Goal: Information Seeking & Learning: Compare options

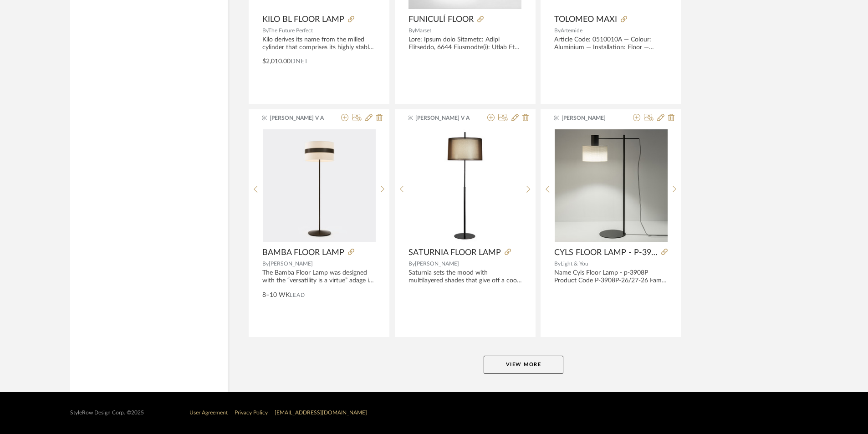
click at [509, 366] on button "View More" at bounding box center [524, 365] width 80 height 18
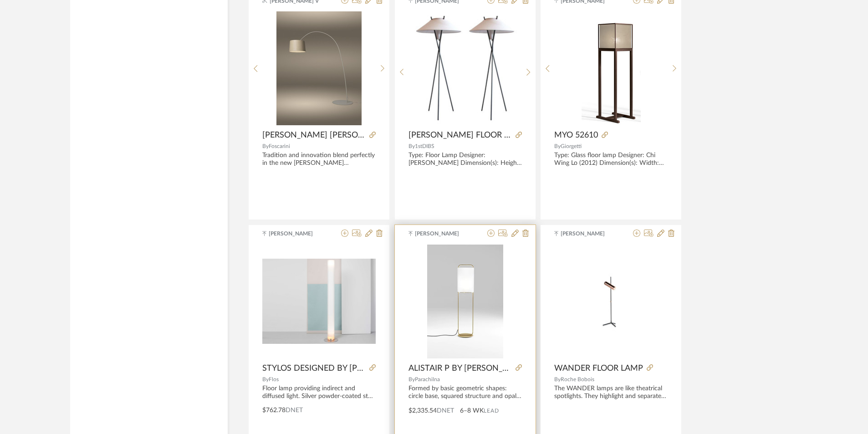
scroll to position [9543, 0]
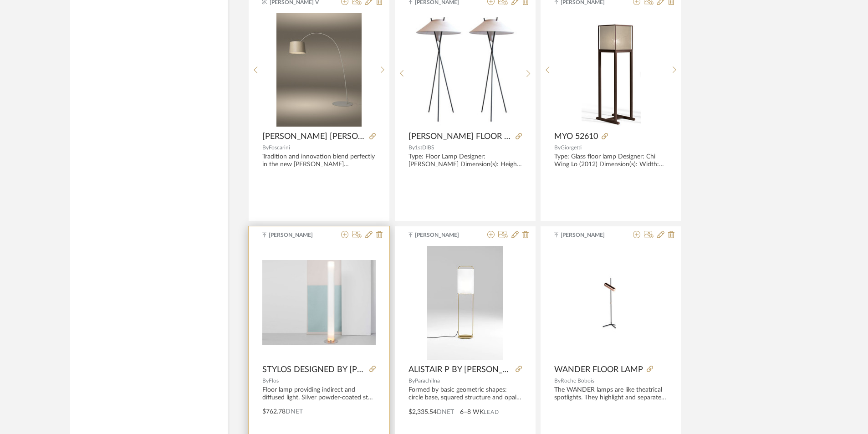
click at [0, 0] on img at bounding box center [0, 0] width 0 height 0
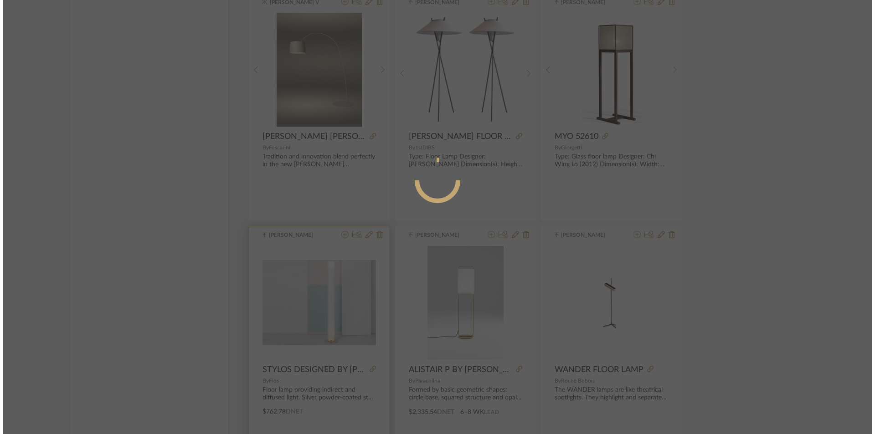
scroll to position [0, 0]
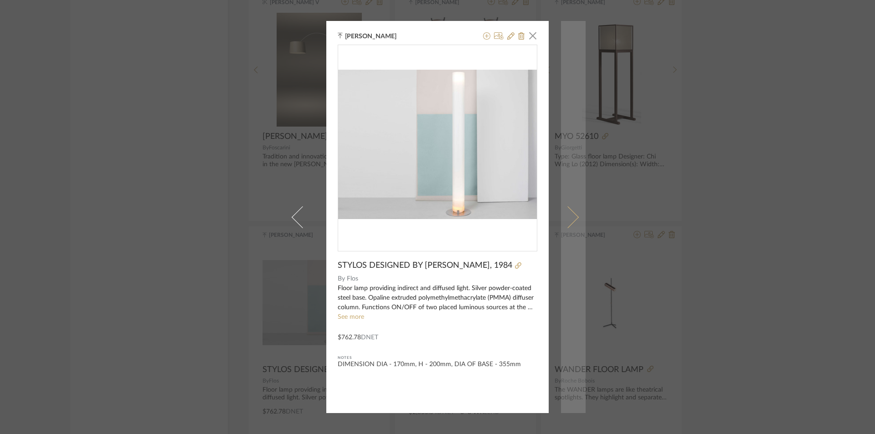
click at [576, 220] on link at bounding box center [573, 217] width 25 height 392
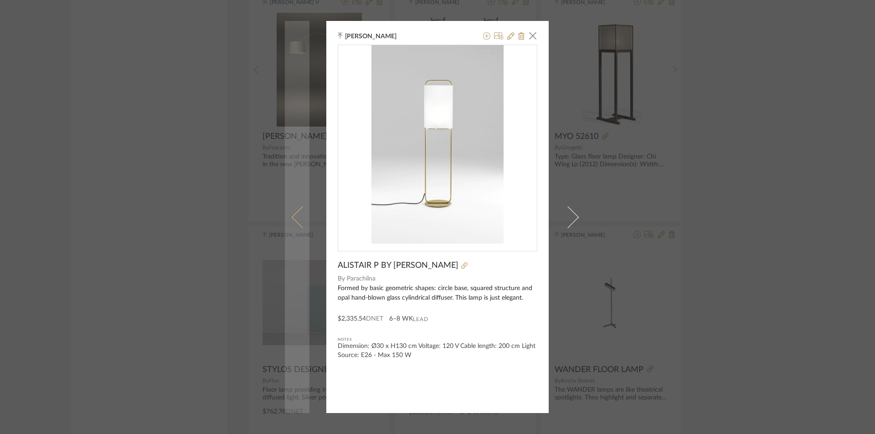
click at [304, 216] on span at bounding box center [303, 217] width 22 height 22
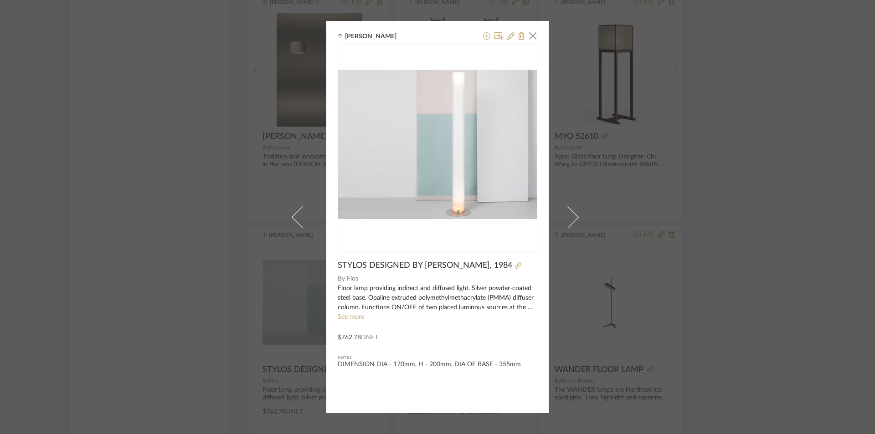
click at [407, 216] on img "0" at bounding box center [437, 144] width 199 height 149
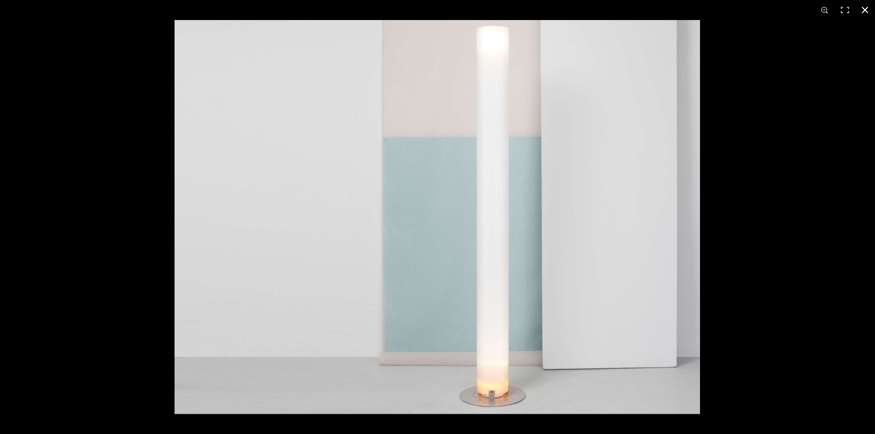
click at [127, 133] on div at bounding box center [437, 217] width 875 height 434
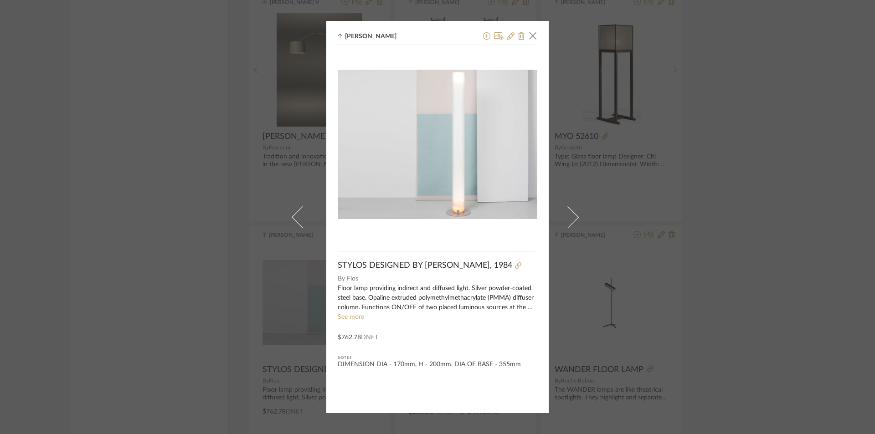
click at [154, 247] on div "[PERSON_NAME] × STYLOS DESIGNED BY [PERSON_NAME], 1984 By Flos Floor lamp provi…" at bounding box center [437, 217] width 875 height 434
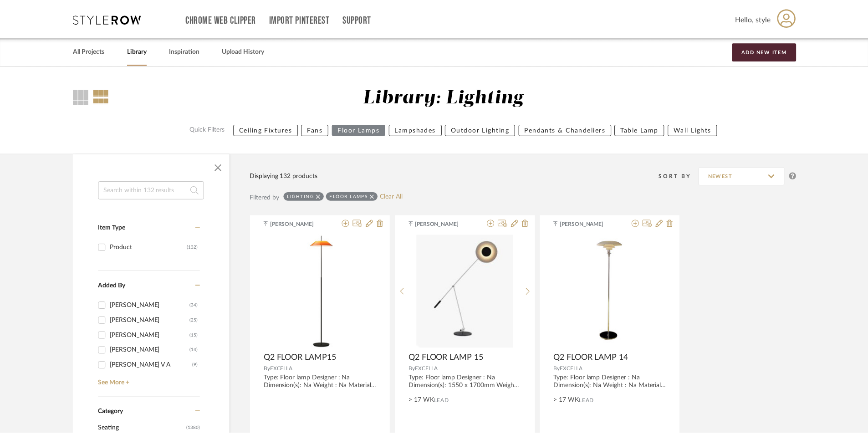
scroll to position [9543, 0]
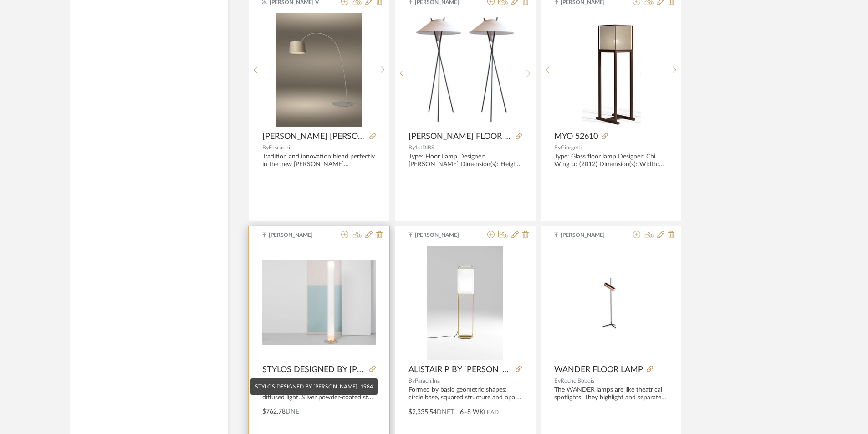
click at [305, 367] on span "STYLOS DESIGNED BY [PERSON_NAME], 1984" at bounding box center [313, 370] width 103 height 10
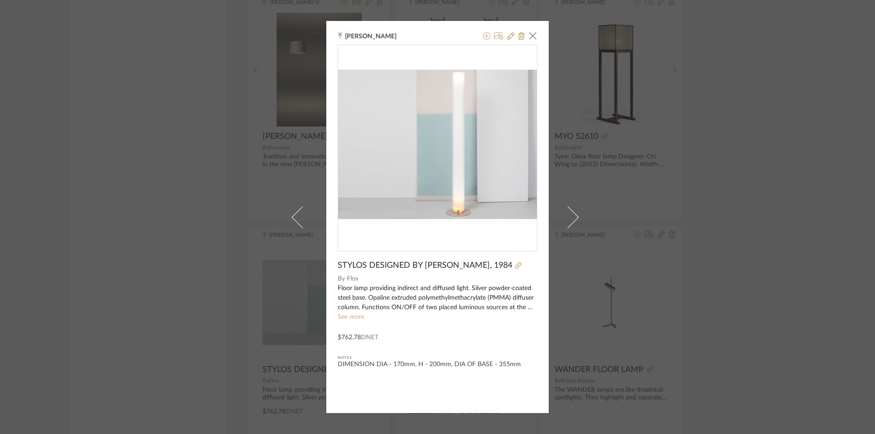
click at [763, 136] on div "[PERSON_NAME] × STYLOS DESIGNED BY [PERSON_NAME], 1984 By Flos Floor lamp provi…" at bounding box center [437, 217] width 875 height 434
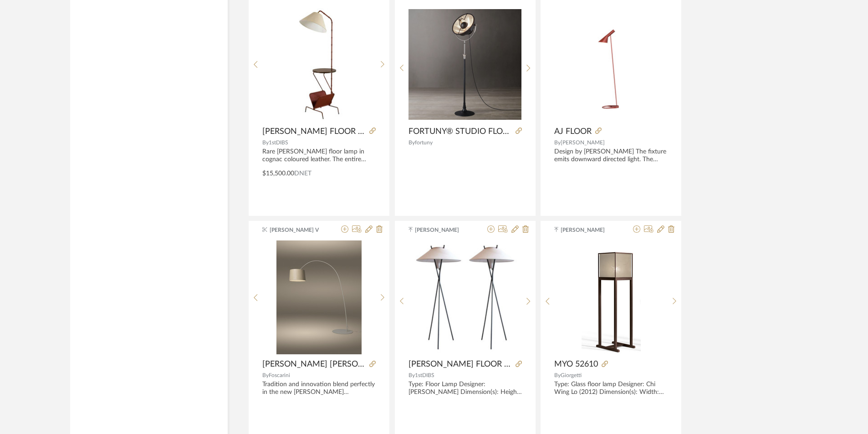
scroll to position [9498, 0]
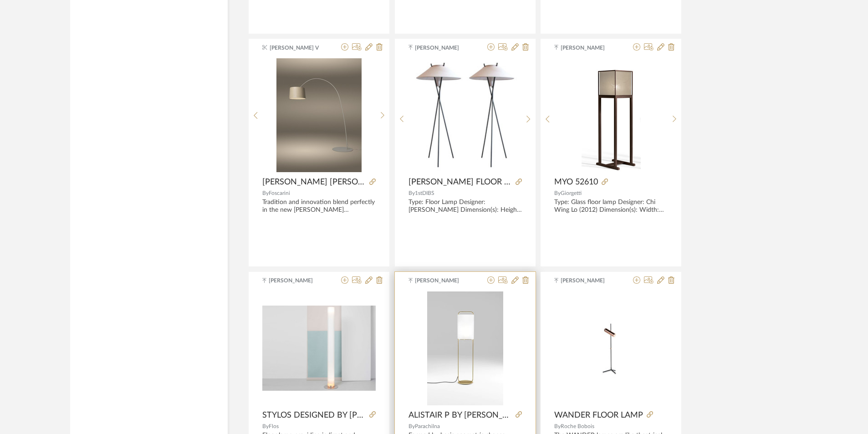
click at [480, 352] on img "0" at bounding box center [465, 349] width 76 height 114
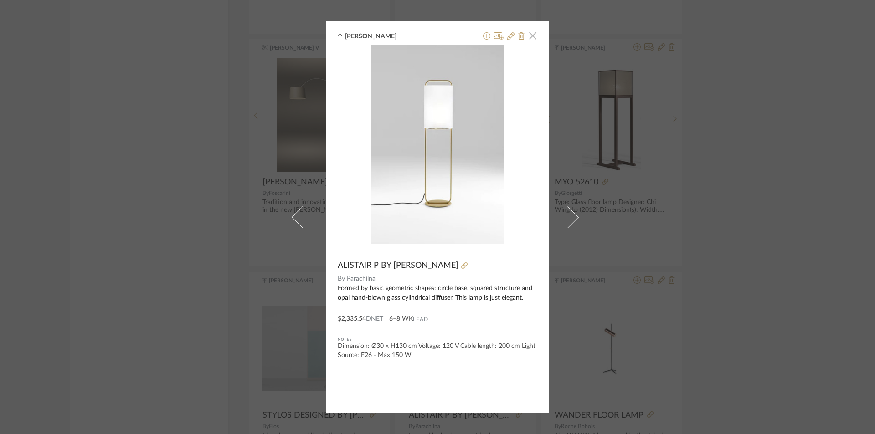
click at [531, 38] on span "button" at bounding box center [533, 35] width 18 height 18
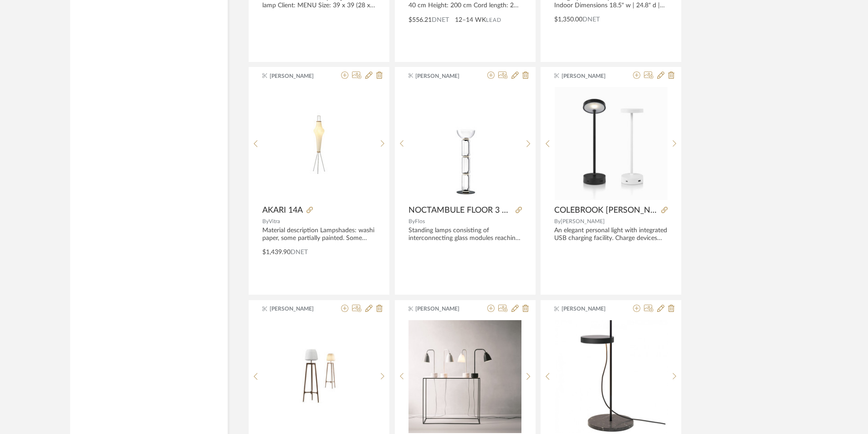
scroll to position [6627, 0]
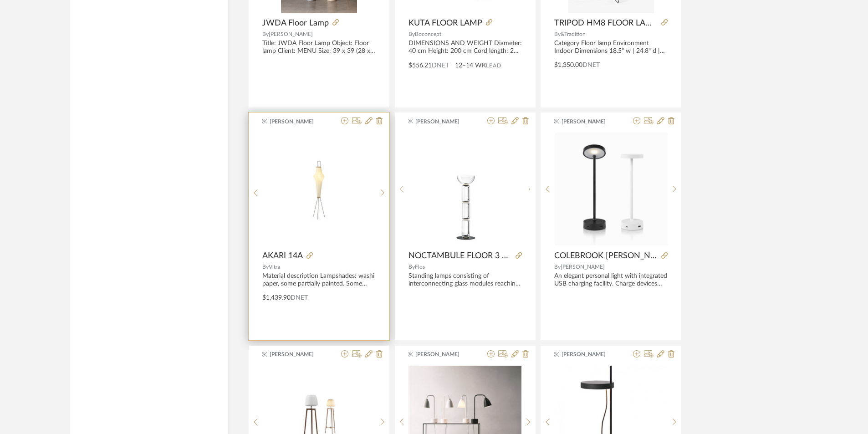
click at [0, 0] on img at bounding box center [0, 0] width 0 height 0
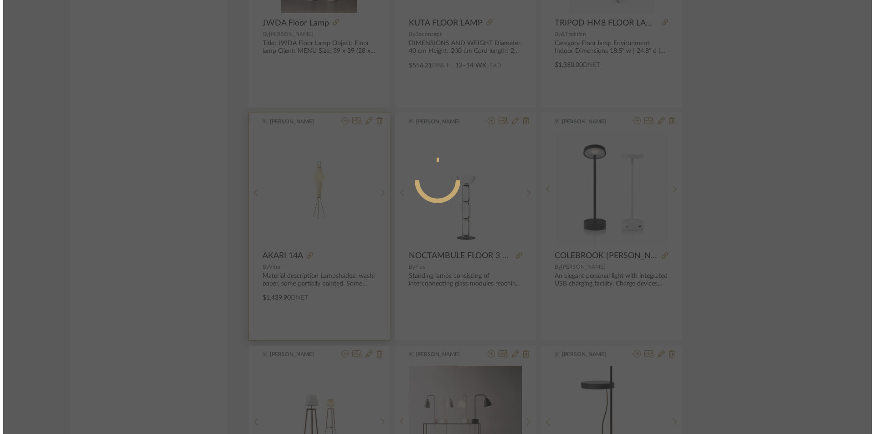
scroll to position [0, 0]
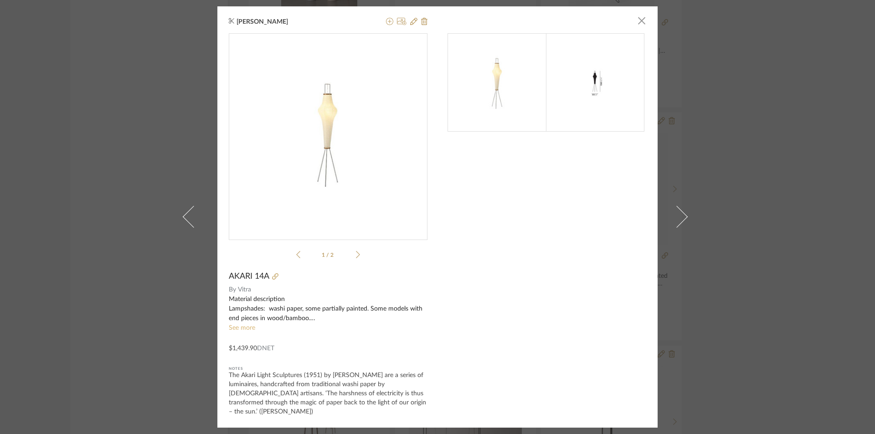
click at [244, 331] on link "See more" at bounding box center [242, 328] width 26 height 6
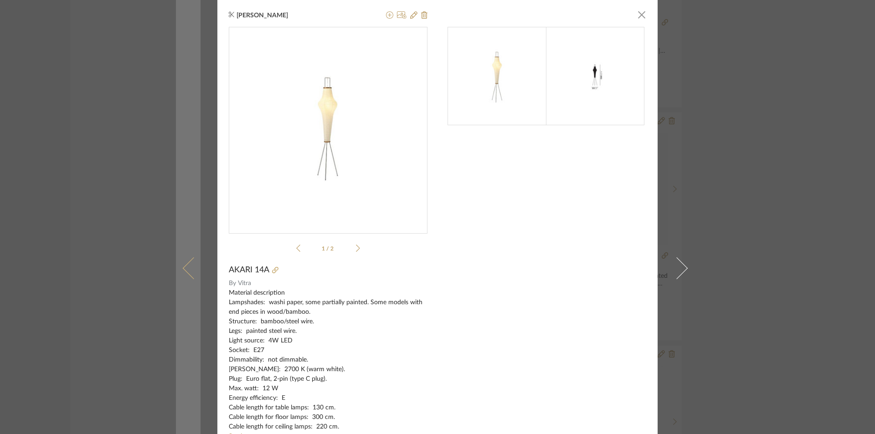
click at [186, 192] on link at bounding box center [188, 268] width 25 height 536
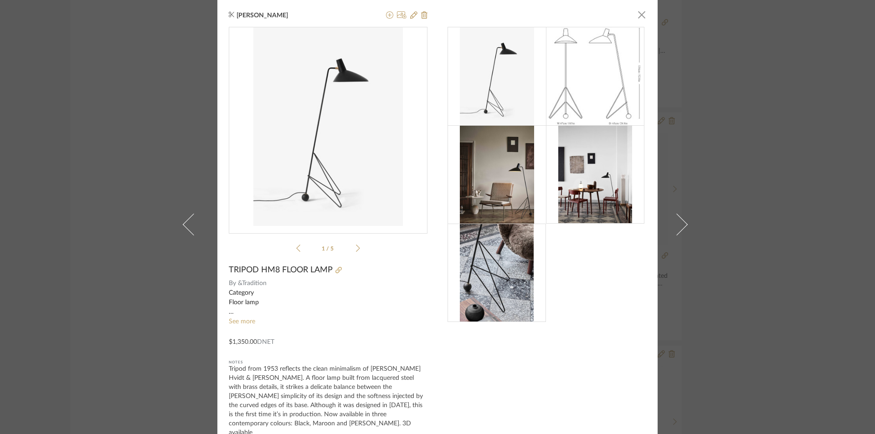
click at [152, 147] on div "[PERSON_NAME] × 1 / 5 TRIPOD HM8 FLOOR LAMP By &Tradition Category Floor lamp E…" at bounding box center [437, 217] width 875 height 434
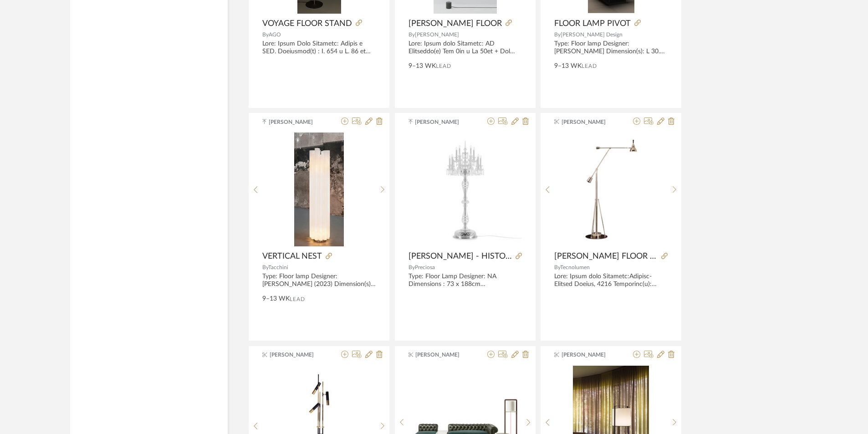
scroll to position [3347, 0]
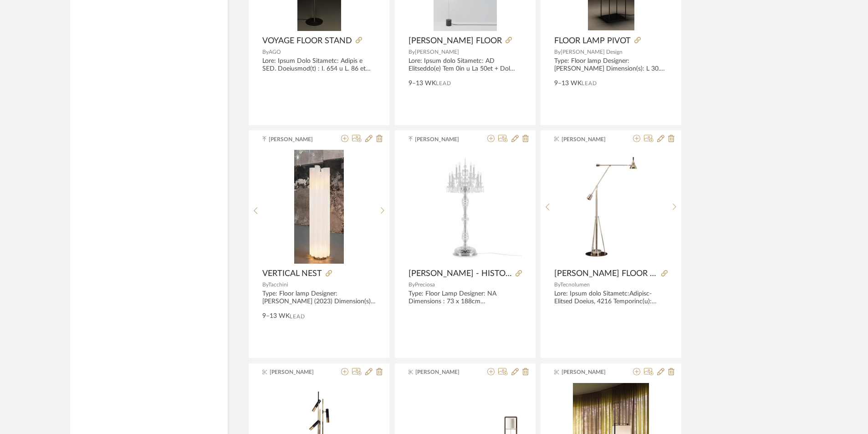
click at [334, 173] on img "0" at bounding box center [319, 207] width 50 height 114
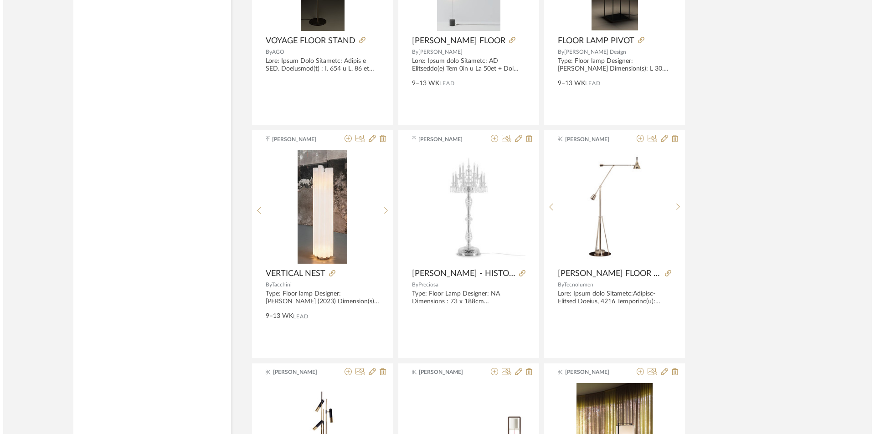
scroll to position [0, 0]
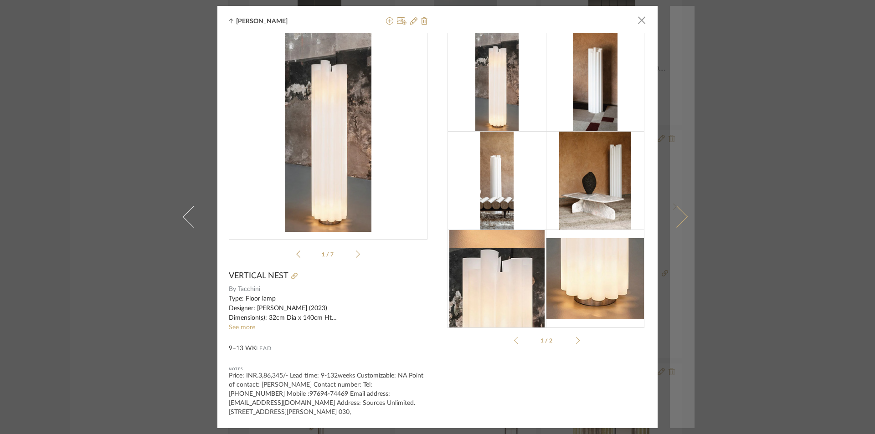
click at [678, 139] on link at bounding box center [682, 217] width 25 height 422
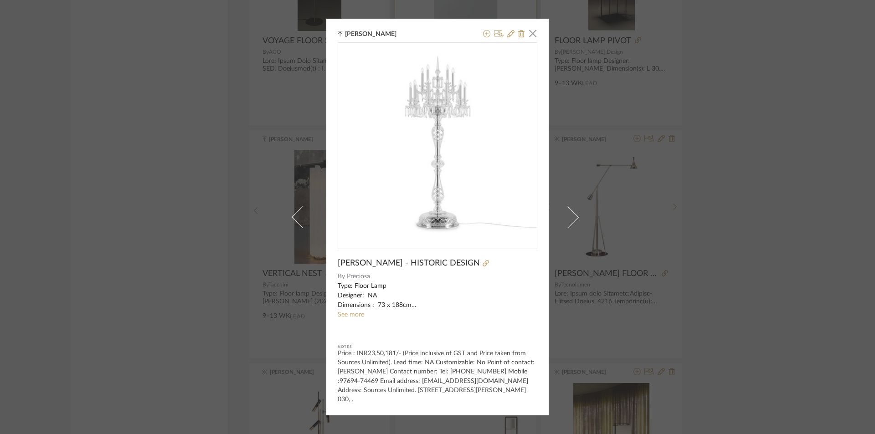
click at [528, 31] on span "button" at bounding box center [533, 33] width 18 height 18
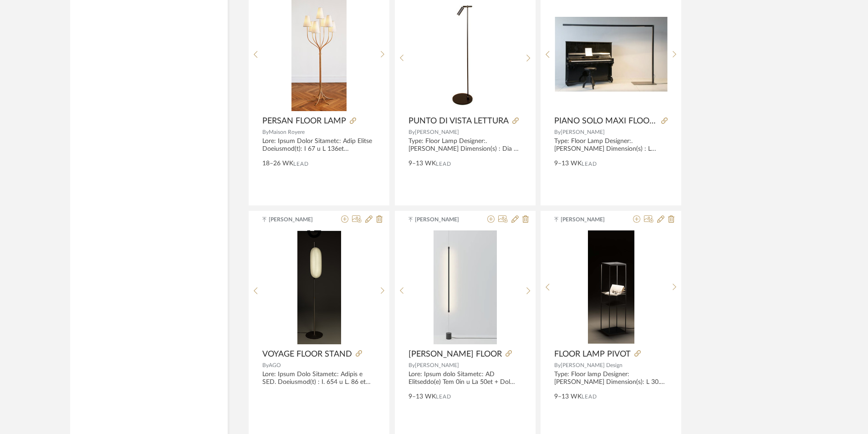
scroll to position [3028, 0]
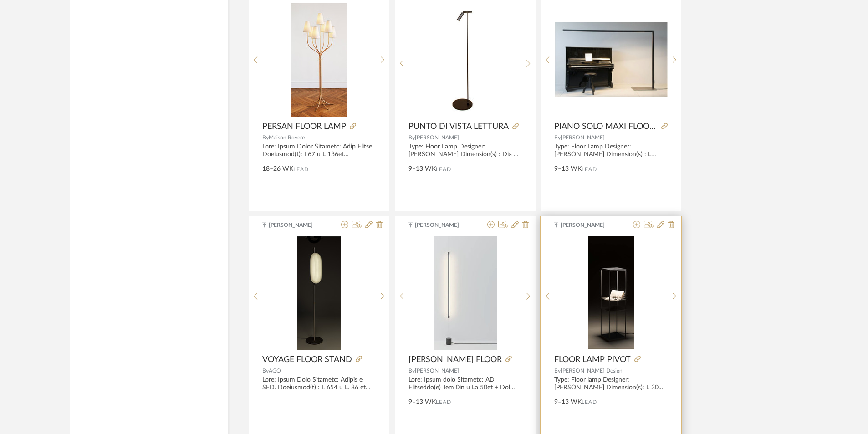
click at [0, 0] on img at bounding box center [0, 0] width 0 height 0
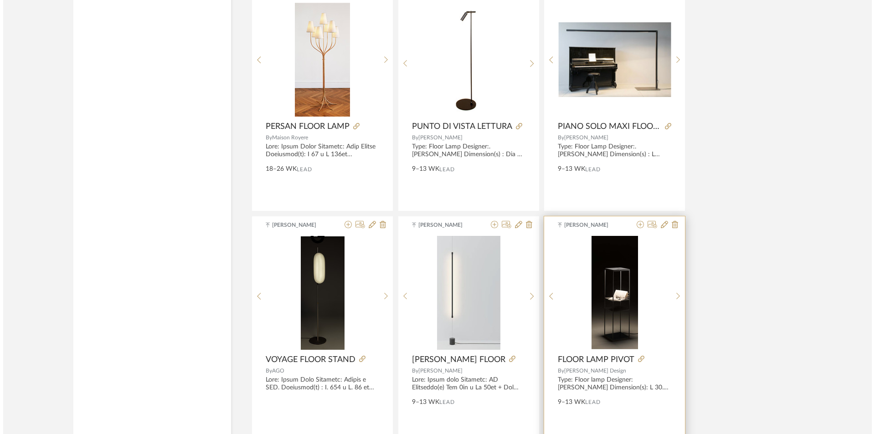
scroll to position [0, 0]
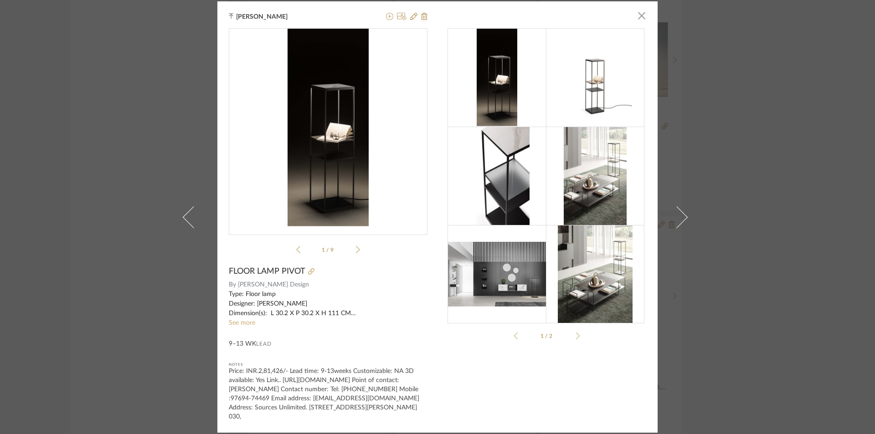
click at [361, 248] on div "Pivot-Sc...al-sheet.pdf Pivot-Sc...al-sheet.pdf 1 / 9" at bounding box center [328, 142] width 199 height 229
click at [351, 249] on li "1 / 9" at bounding box center [328, 249] width 56 height 11
click at [359, 251] on div "Pivot-Sc...al-sheet.pdf Pivot-Sc...al-sheet.pdf 1 / 9" at bounding box center [328, 142] width 199 height 229
drag, startPoint x: 358, startPoint y: 251, endPoint x: 353, endPoint y: 250, distance: 5.1
click at [358, 251] on div "Pivot-Sc...al-sheet.pdf Pivot-Sc...al-sheet.pdf 1 / 9" at bounding box center [328, 142] width 199 height 229
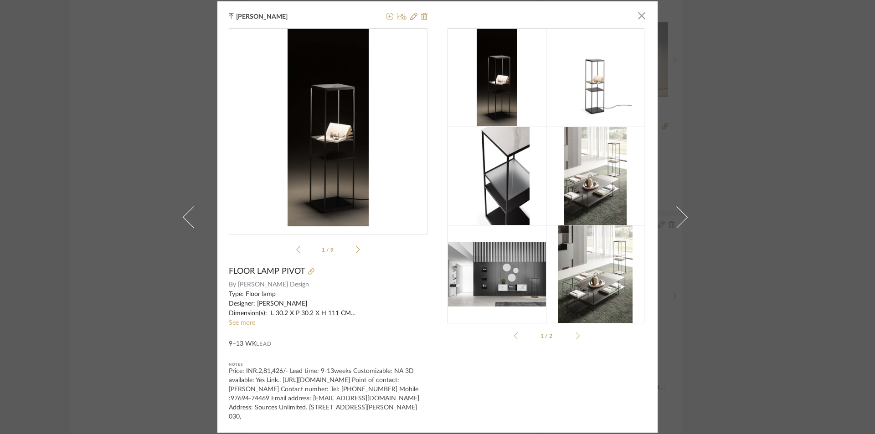
click at [352, 250] on ul "1 / 9" at bounding box center [328, 249] width 64 height 11
click at [352, 250] on li "1 / 9" at bounding box center [328, 249] width 56 height 11
click at [356, 251] on icon at bounding box center [358, 250] width 4 height 8
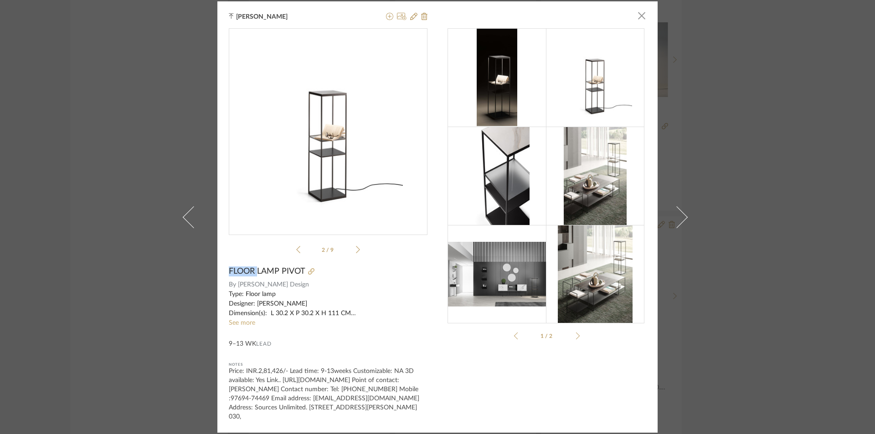
click at [356, 251] on icon at bounding box center [358, 250] width 4 height 8
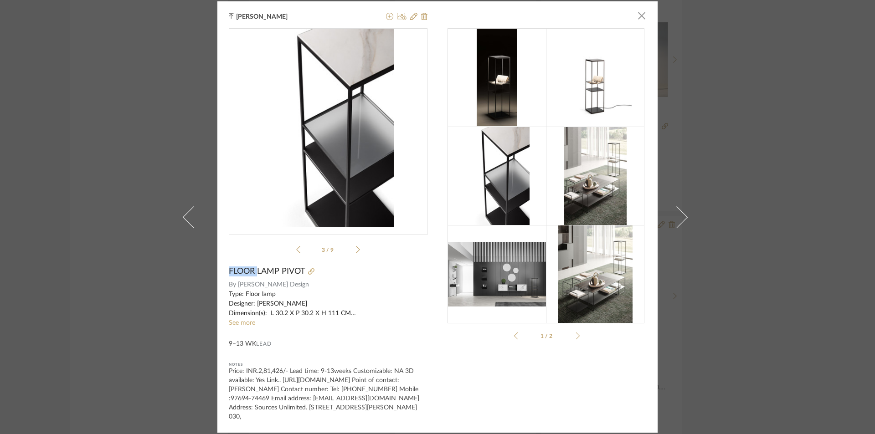
click at [356, 251] on icon at bounding box center [358, 250] width 4 height 8
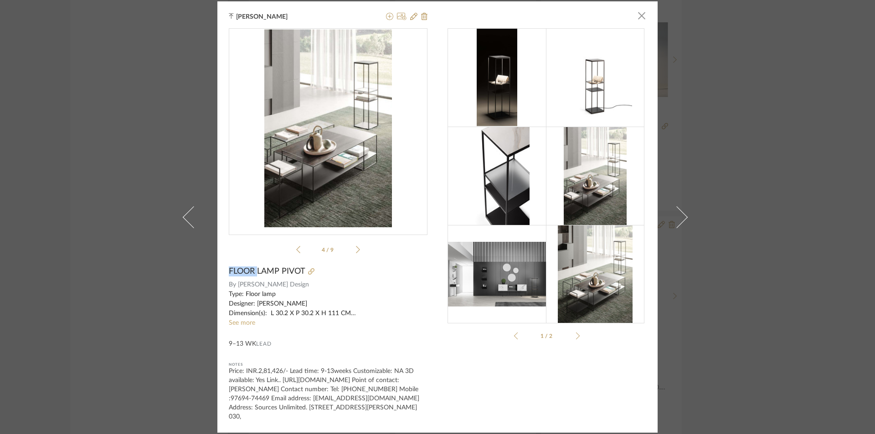
click at [356, 251] on icon at bounding box center [358, 250] width 4 height 8
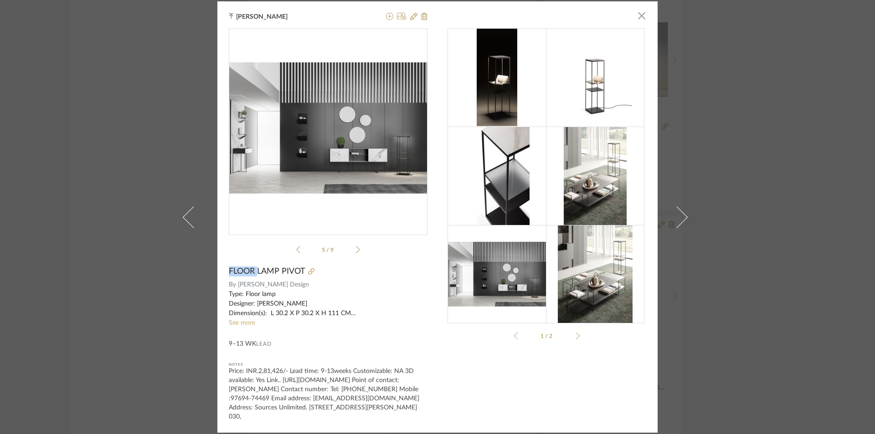
click at [356, 251] on icon at bounding box center [358, 250] width 4 height 8
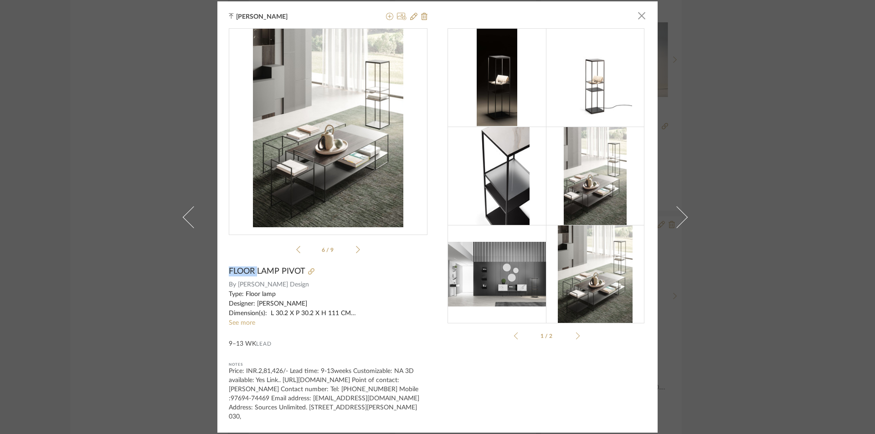
click at [356, 251] on icon at bounding box center [358, 250] width 4 height 8
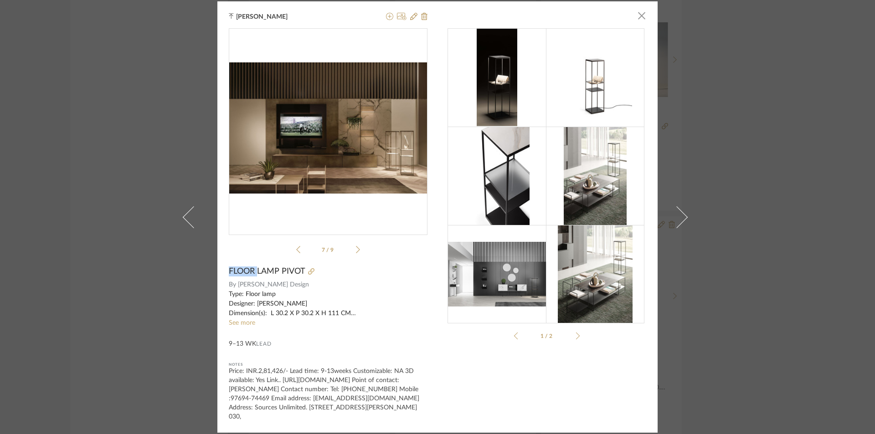
click at [356, 251] on icon at bounding box center [358, 250] width 4 height 8
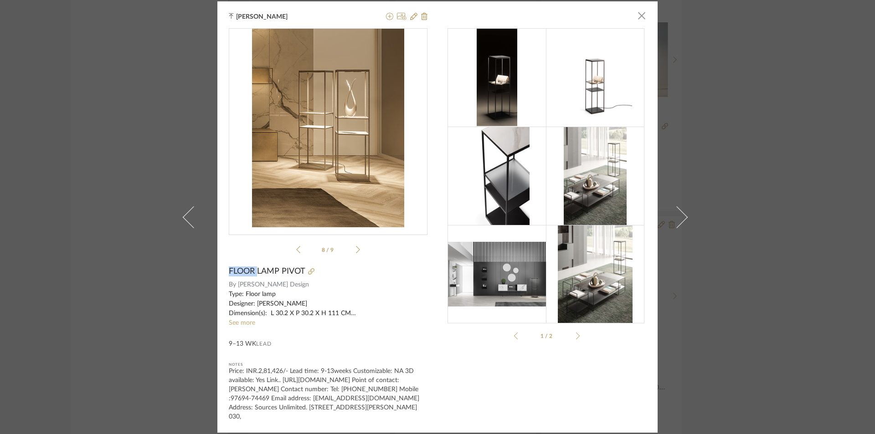
click at [356, 251] on icon at bounding box center [358, 250] width 4 height 8
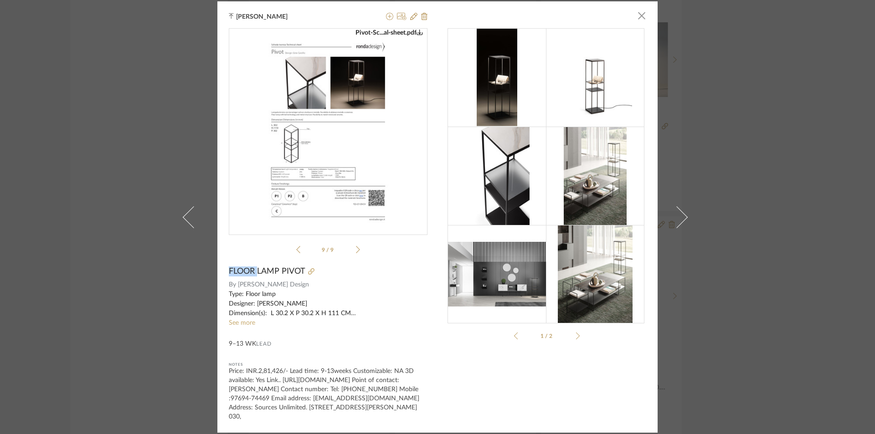
click at [356, 251] on icon at bounding box center [358, 250] width 4 height 8
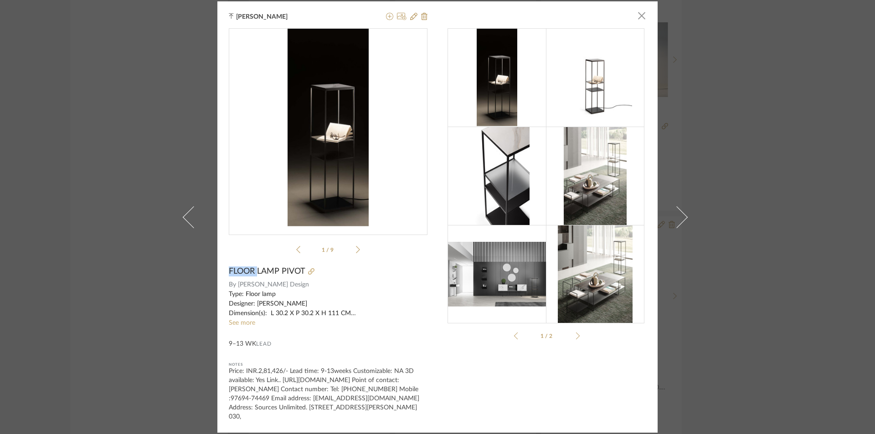
click at [356, 251] on icon at bounding box center [358, 250] width 4 height 8
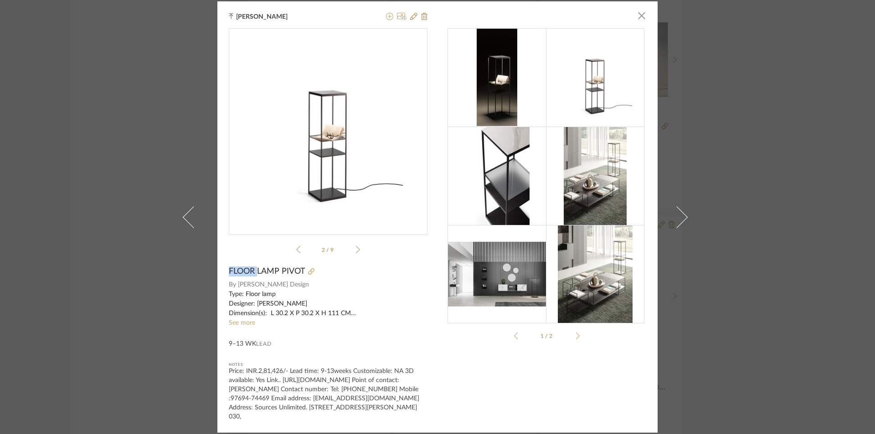
click at [356, 251] on icon at bounding box center [358, 250] width 4 height 8
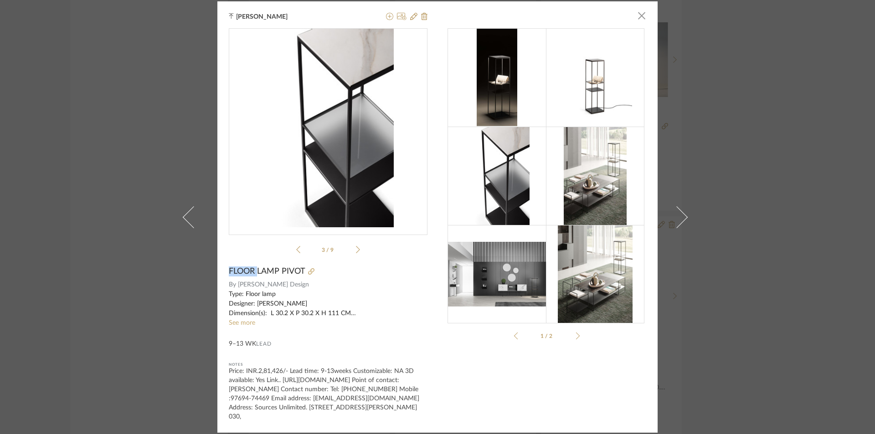
click at [356, 251] on icon at bounding box center [358, 250] width 4 height 8
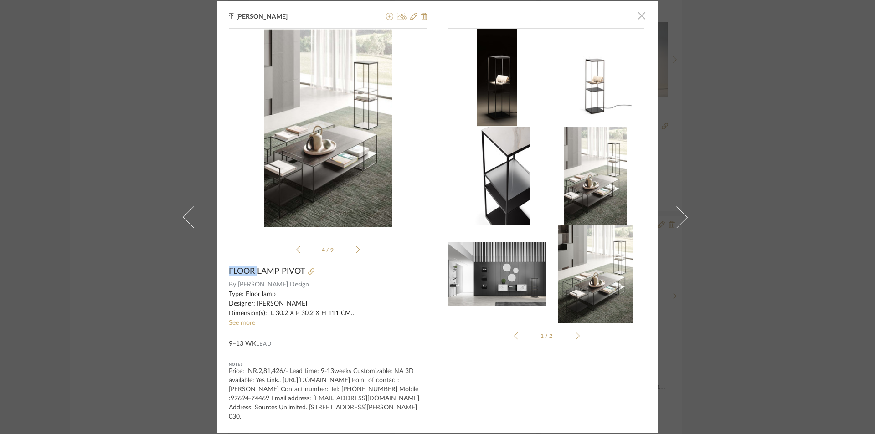
click at [637, 17] on span "button" at bounding box center [641, 16] width 18 height 18
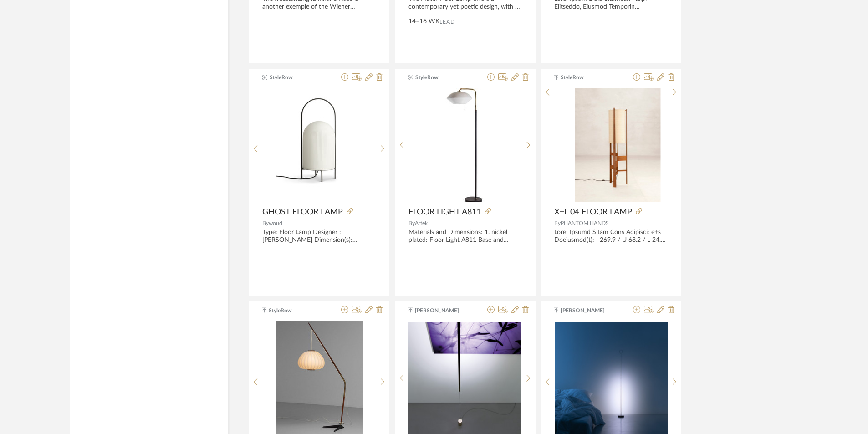
scroll to position [1752, 0]
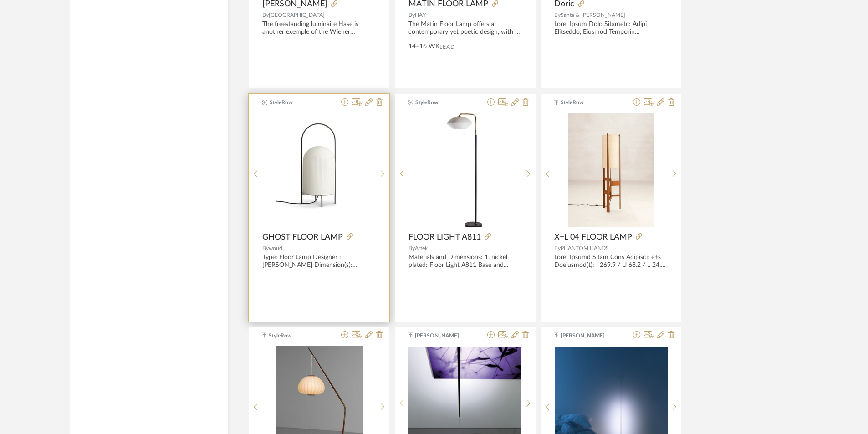
click at [319, 181] on img "0" at bounding box center [319, 170] width 85 height 114
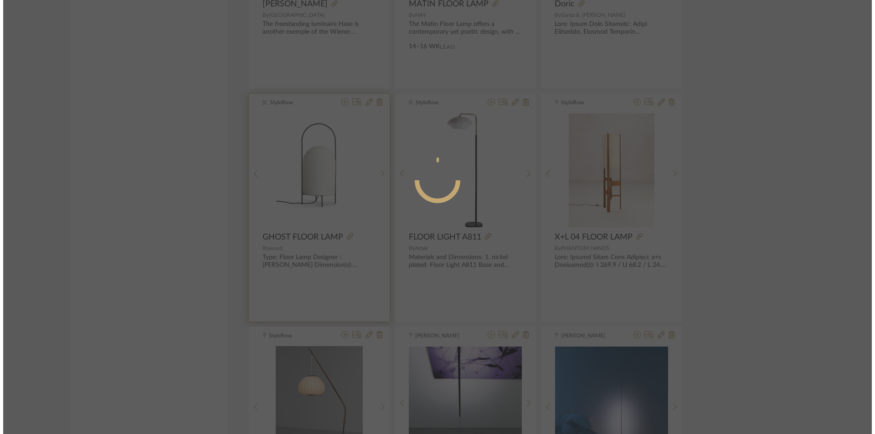
scroll to position [0, 0]
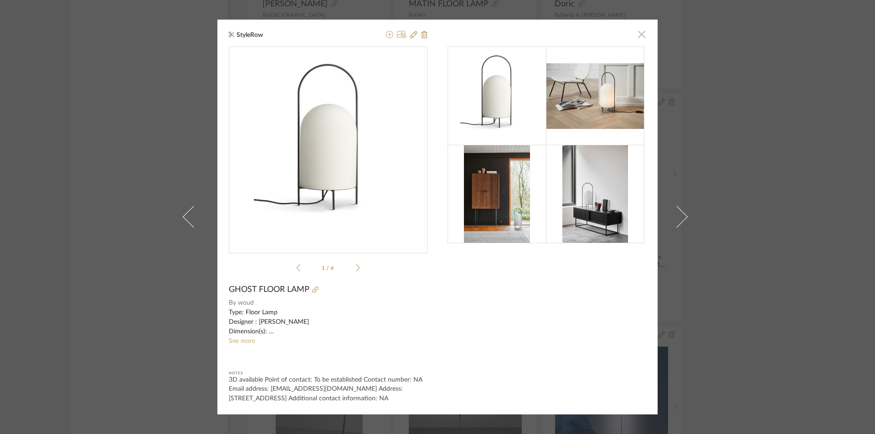
click at [638, 35] on span "button" at bounding box center [641, 34] width 18 height 18
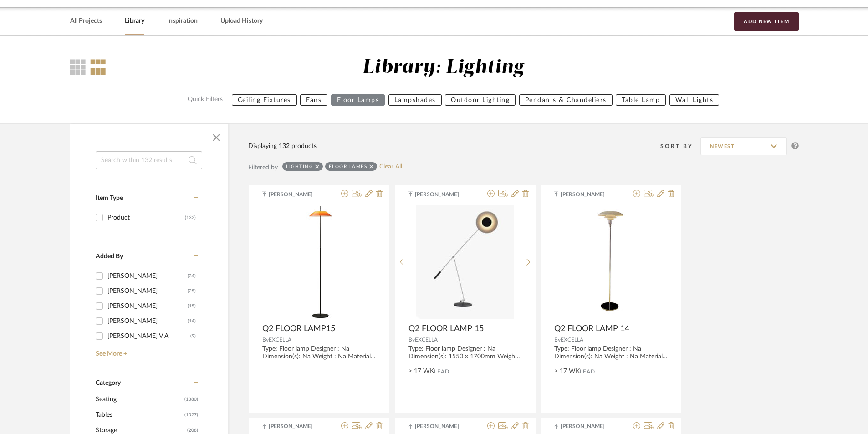
scroll to position [21, 0]
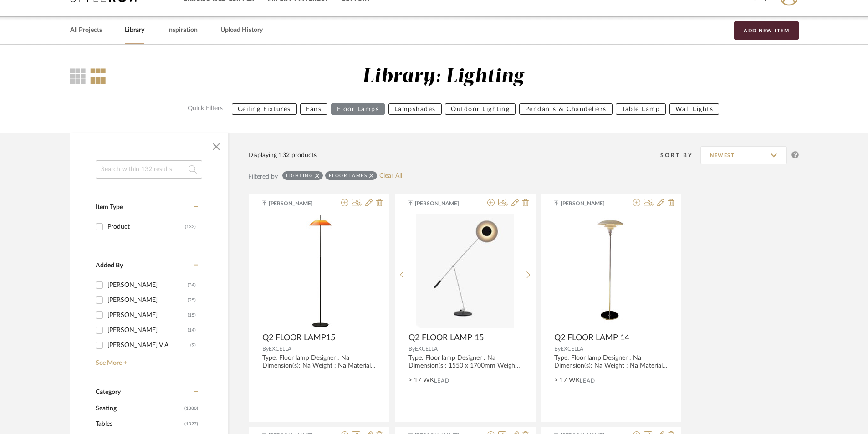
click at [374, 177] on div "Floor Lamps" at bounding box center [351, 175] width 52 height 9
click at [370, 176] on icon at bounding box center [372, 176] width 4 height 6
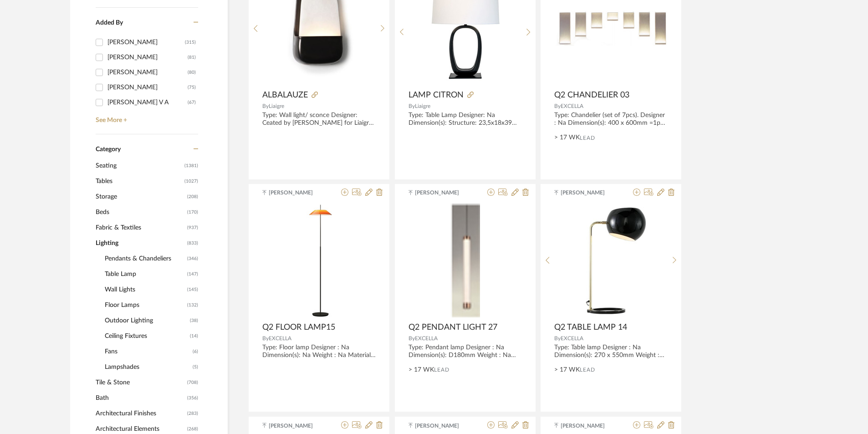
scroll to position [249, 0]
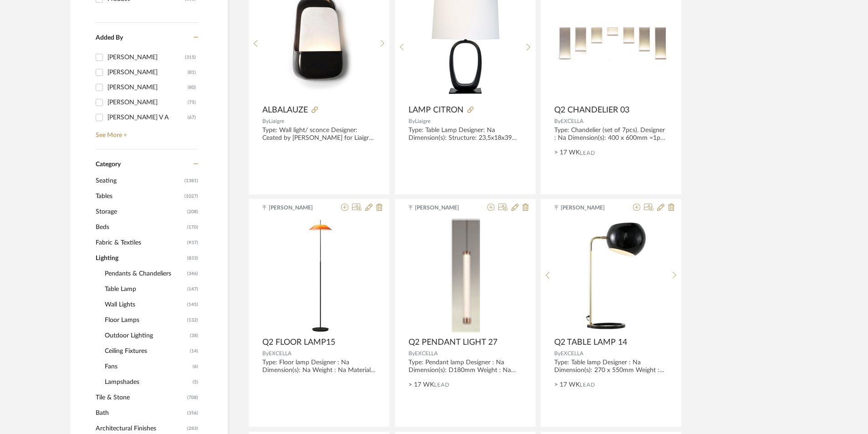
click at [147, 272] on span "Pendants & Chandeliers" at bounding box center [145, 273] width 80 height 15
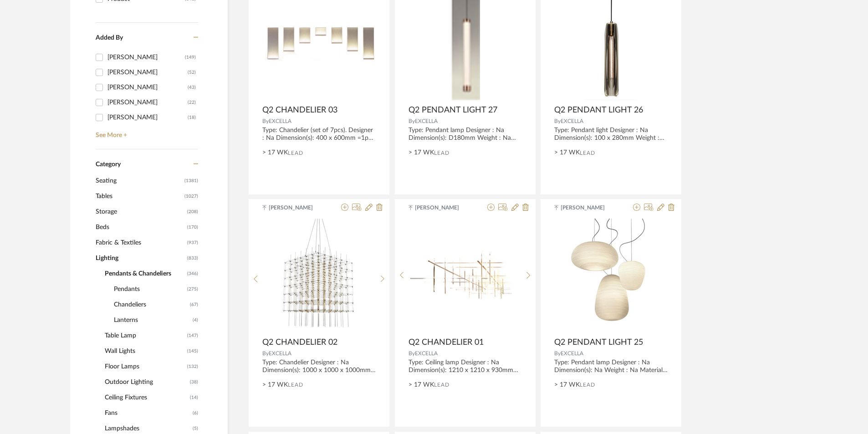
click at [130, 323] on span "Lanterns" at bounding box center [152, 320] width 77 height 15
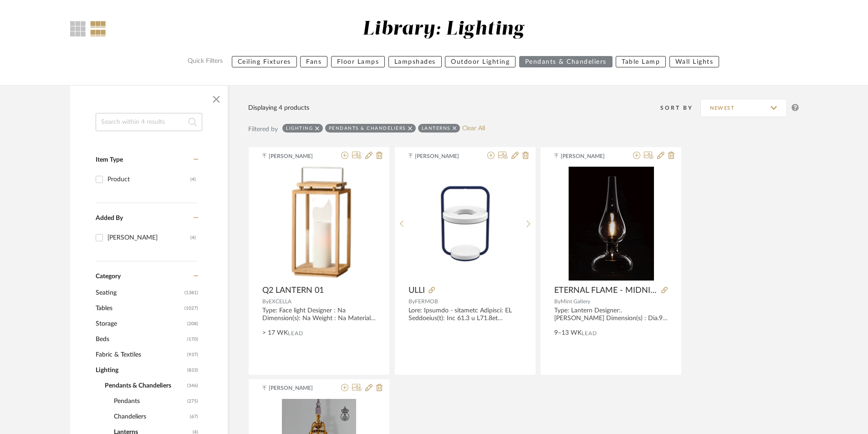
scroll to position [67, 0]
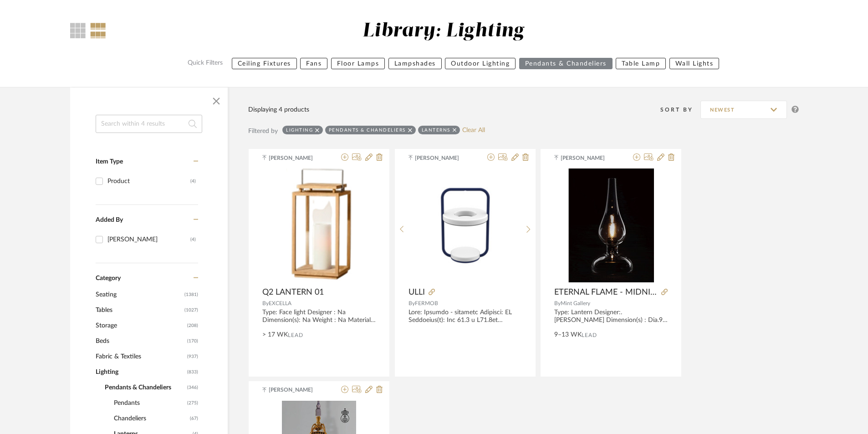
click at [453, 130] on icon at bounding box center [455, 130] width 4 height 4
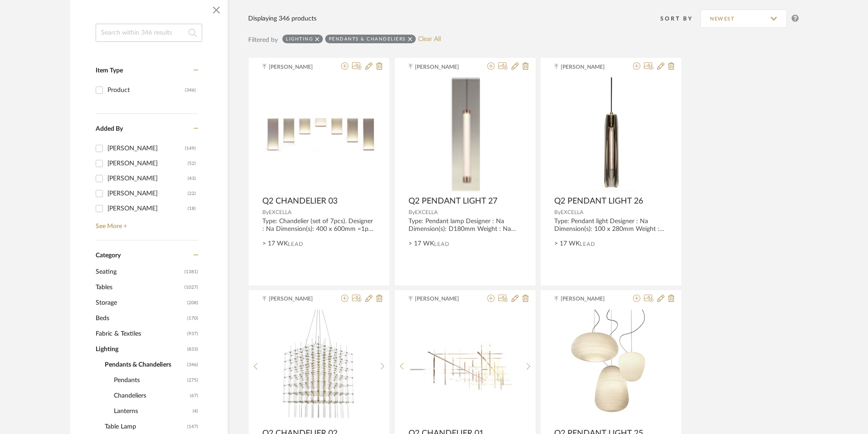
scroll to position [203, 0]
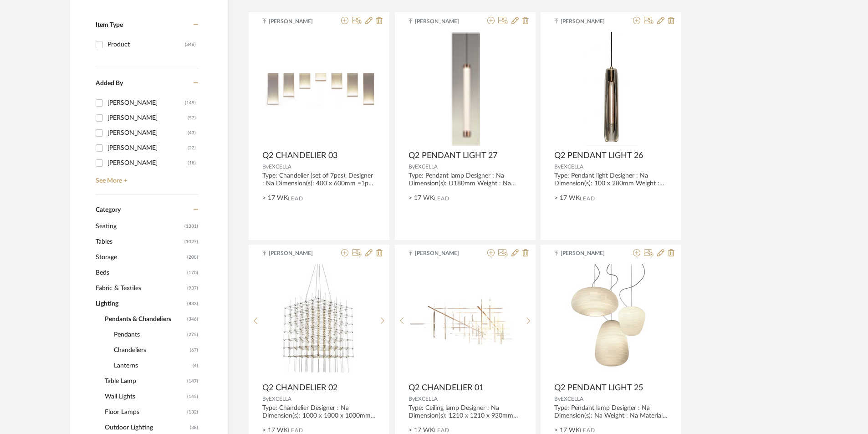
click at [134, 341] on span "Pendants" at bounding box center [149, 334] width 71 height 15
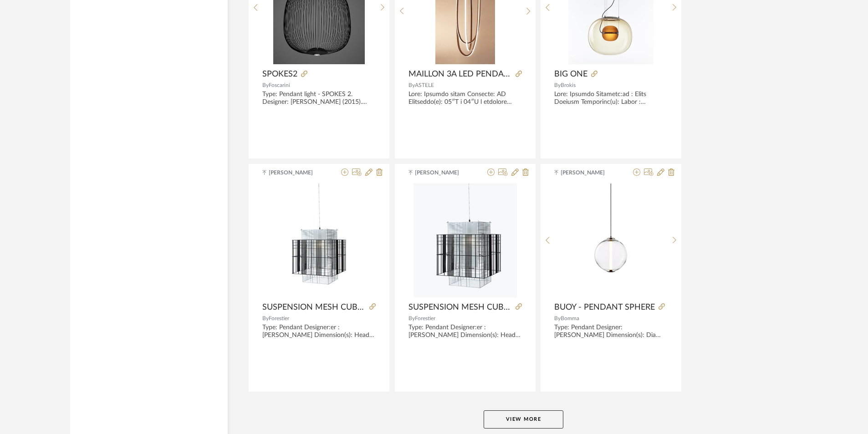
scroll to position [2664, 0]
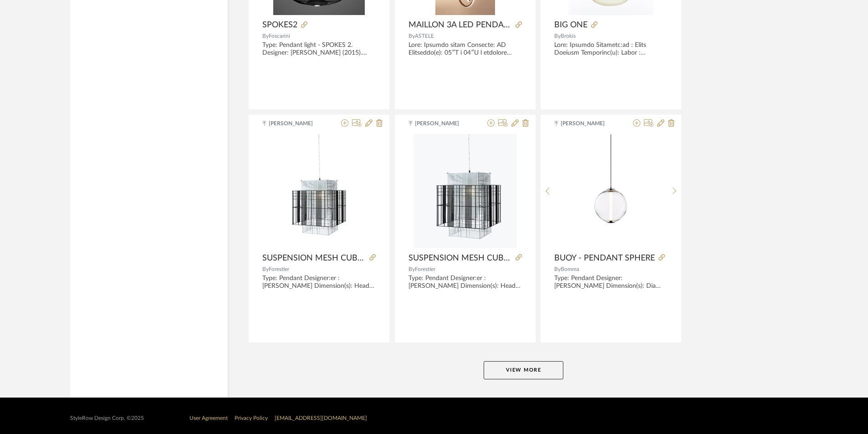
click at [546, 369] on button "View More" at bounding box center [524, 370] width 80 height 18
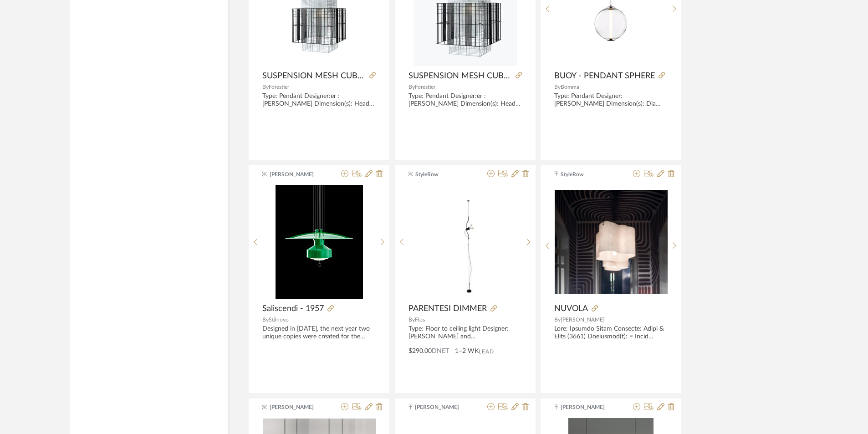
scroll to position [2891, 0]
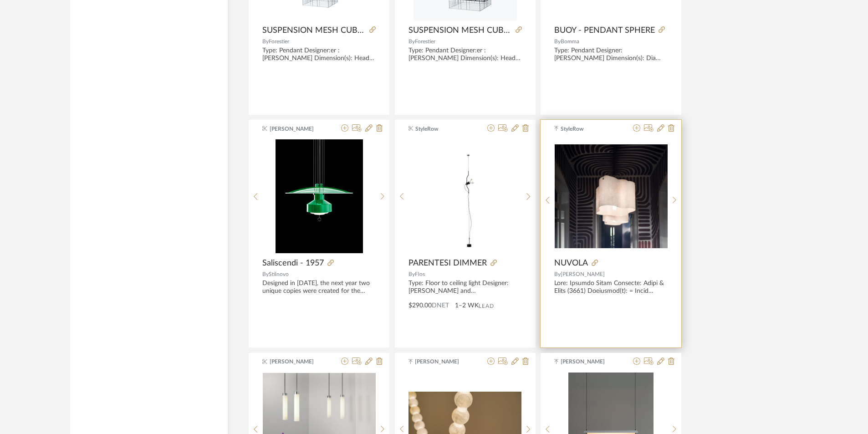
click at [613, 238] on img "0" at bounding box center [611, 196] width 113 height 104
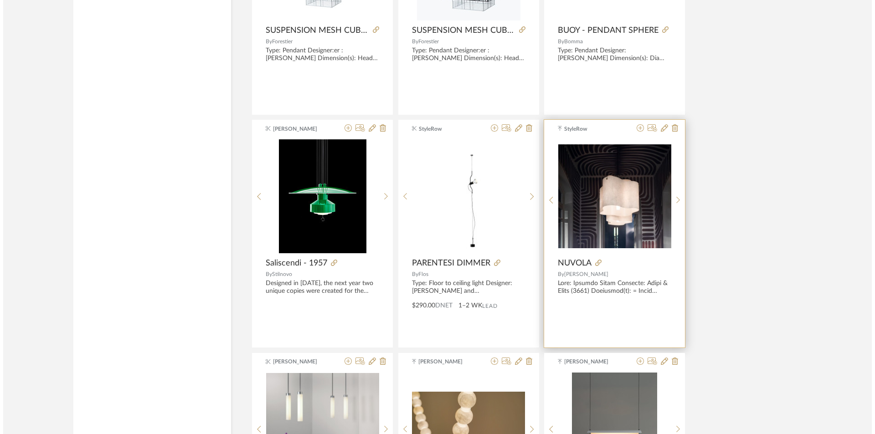
scroll to position [0, 0]
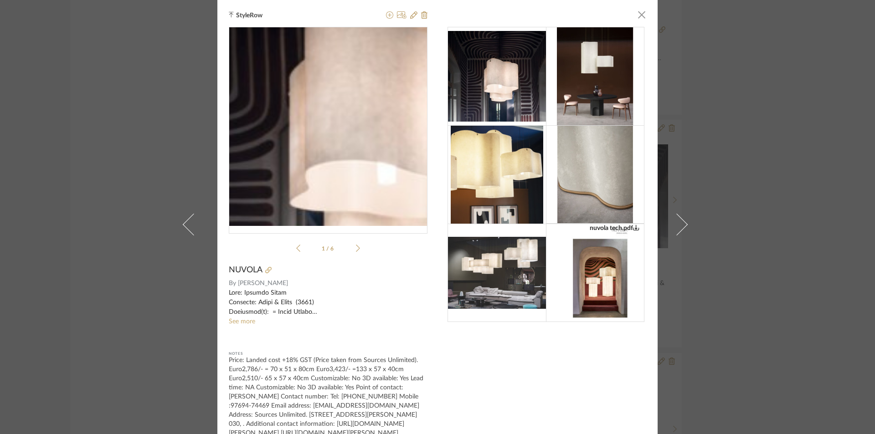
click at [311, 131] on img "0" at bounding box center [328, 127] width 199 height 182
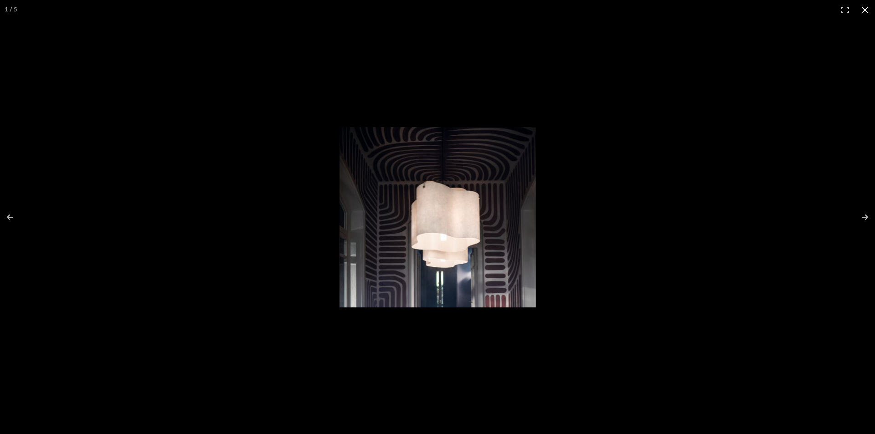
click at [862, 13] on button at bounding box center [865, 10] width 20 height 20
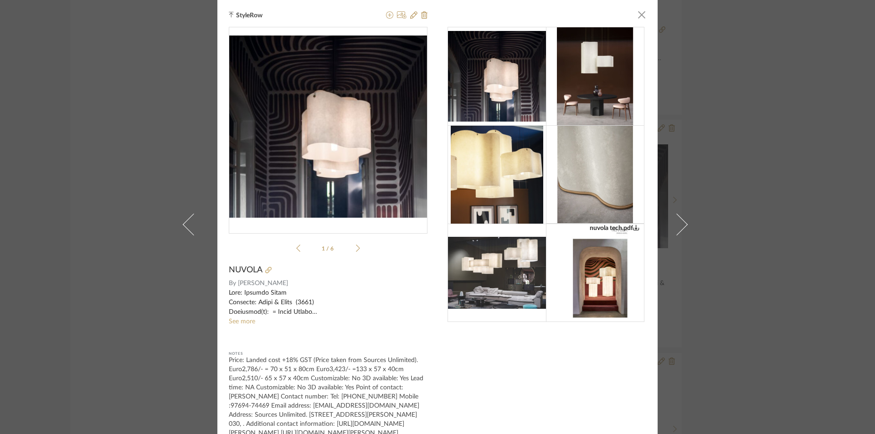
click at [356, 249] on icon at bounding box center [358, 248] width 4 height 8
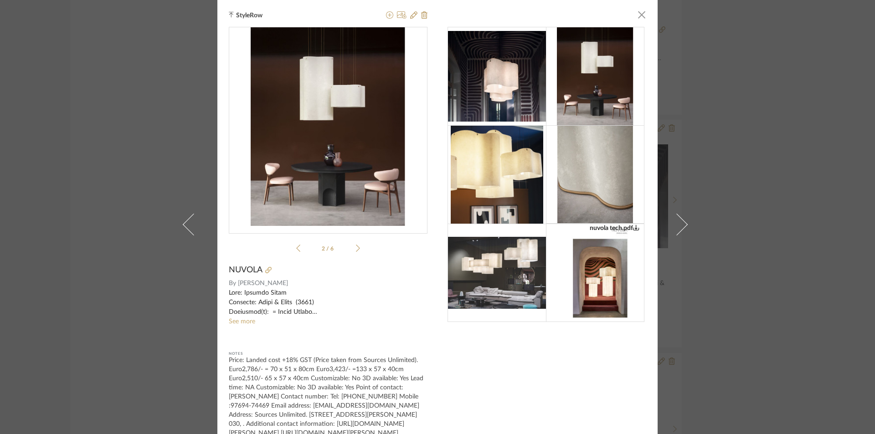
click at [356, 249] on icon at bounding box center [358, 248] width 4 height 8
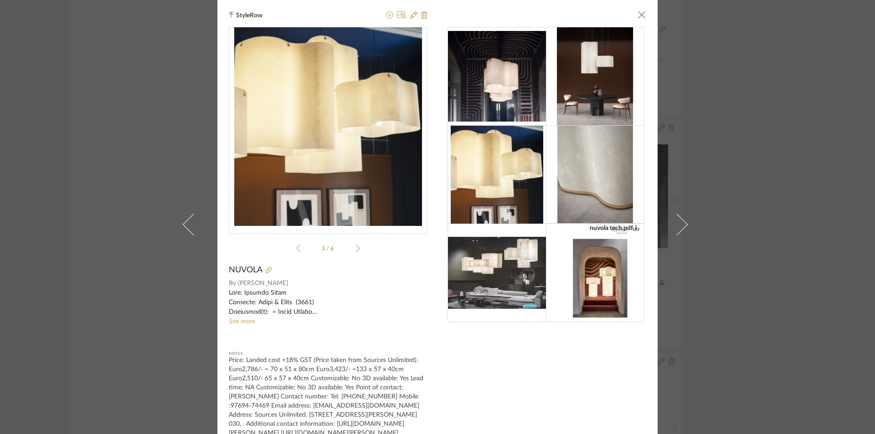
click at [356, 249] on icon at bounding box center [358, 248] width 4 height 8
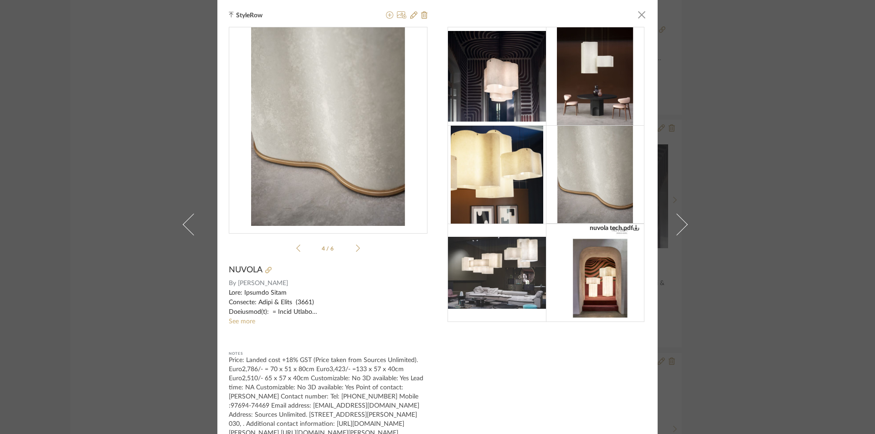
click at [356, 249] on icon at bounding box center [358, 248] width 4 height 8
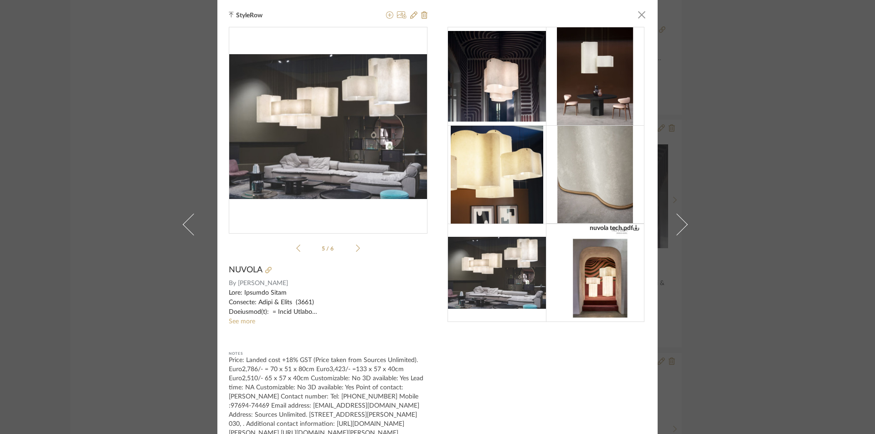
click at [356, 249] on icon at bounding box center [358, 248] width 4 height 8
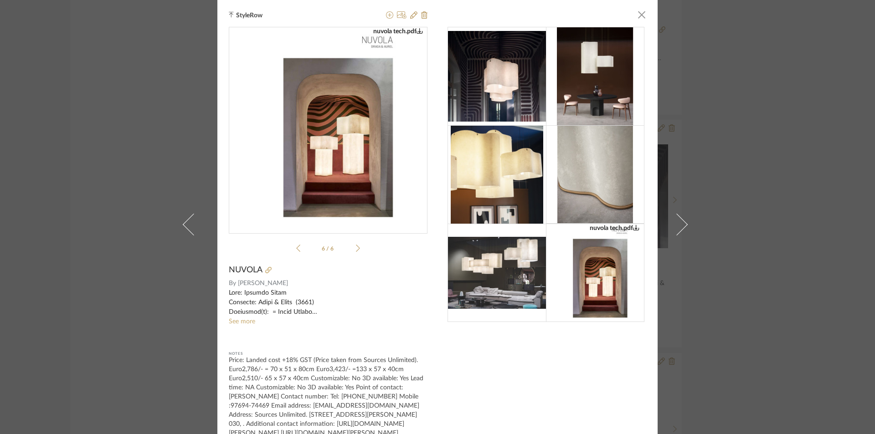
click at [356, 249] on icon at bounding box center [358, 248] width 4 height 8
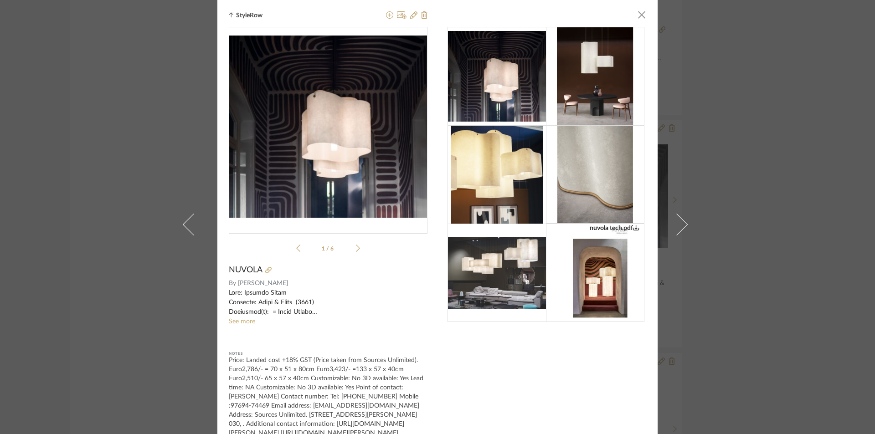
click at [356, 249] on icon at bounding box center [358, 248] width 4 height 8
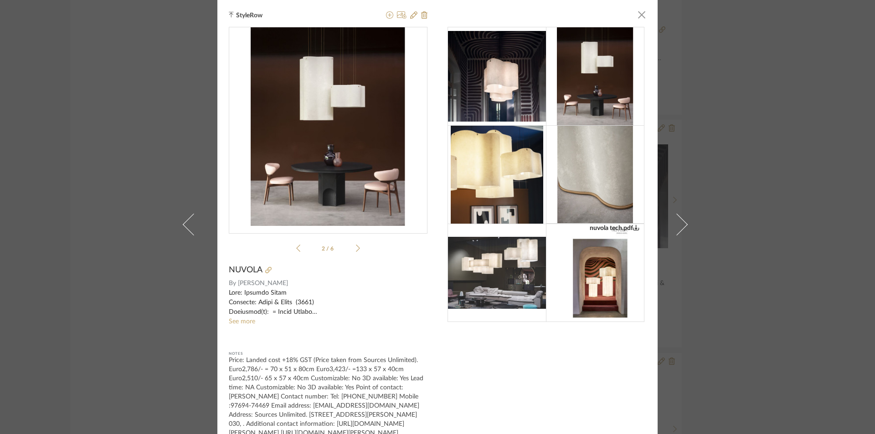
click at [356, 249] on icon at bounding box center [358, 248] width 4 height 8
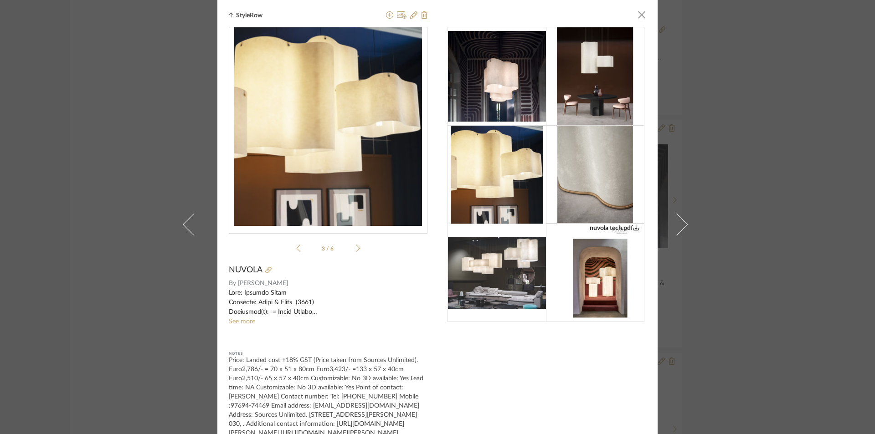
click at [356, 249] on icon at bounding box center [358, 248] width 4 height 8
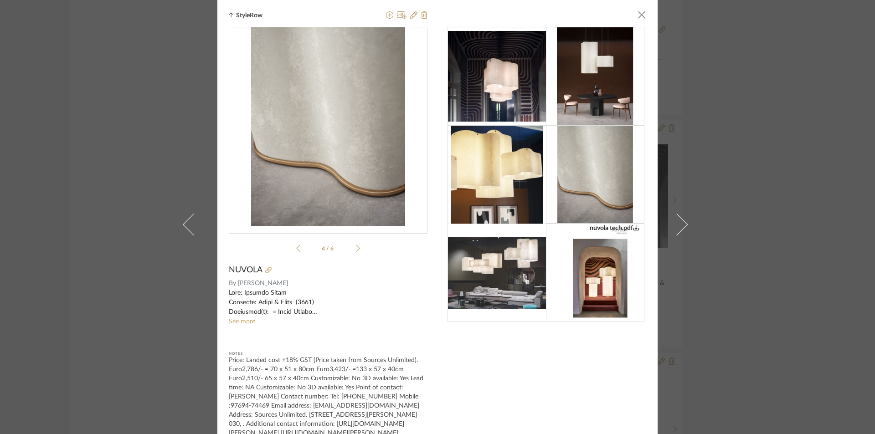
click at [356, 249] on icon at bounding box center [358, 248] width 4 height 8
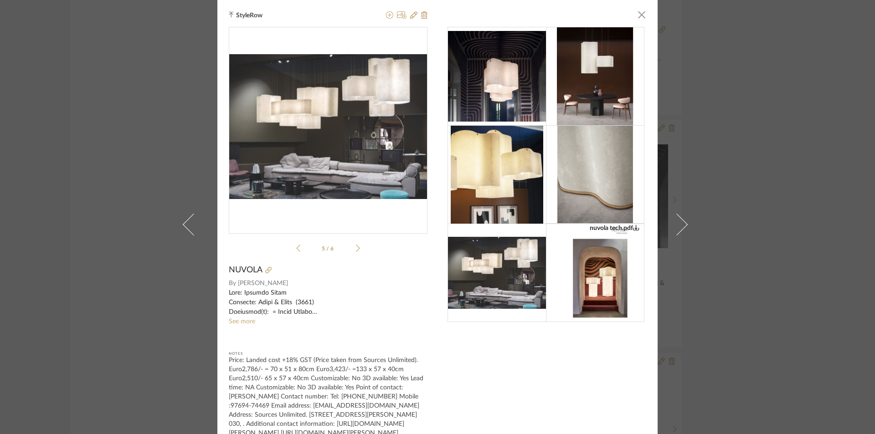
click at [356, 249] on icon at bounding box center [358, 248] width 4 height 8
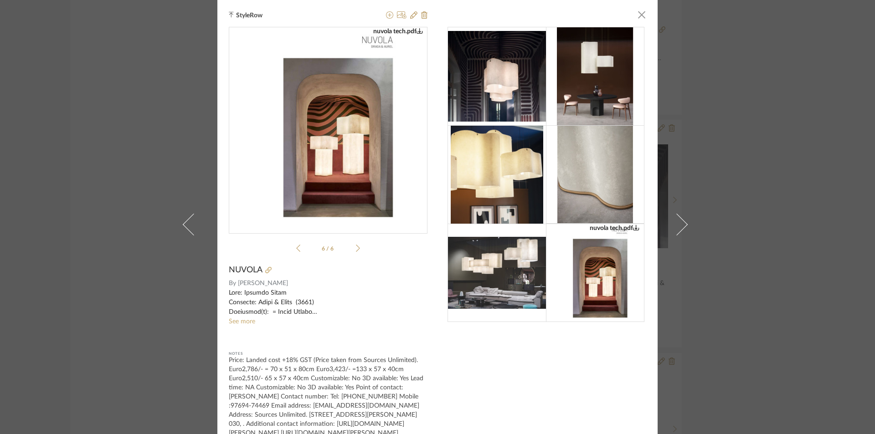
click at [356, 249] on icon at bounding box center [358, 248] width 4 height 8
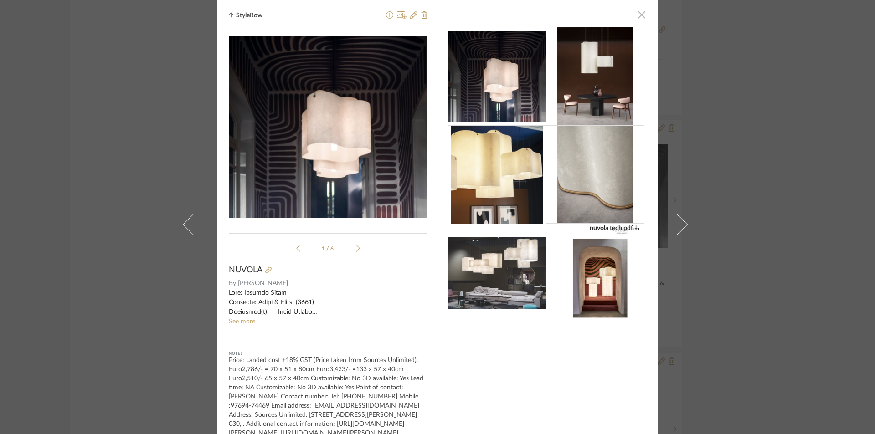
click at [638, 17] on span "button" at bounding box center [641, 14] width 18 height 18
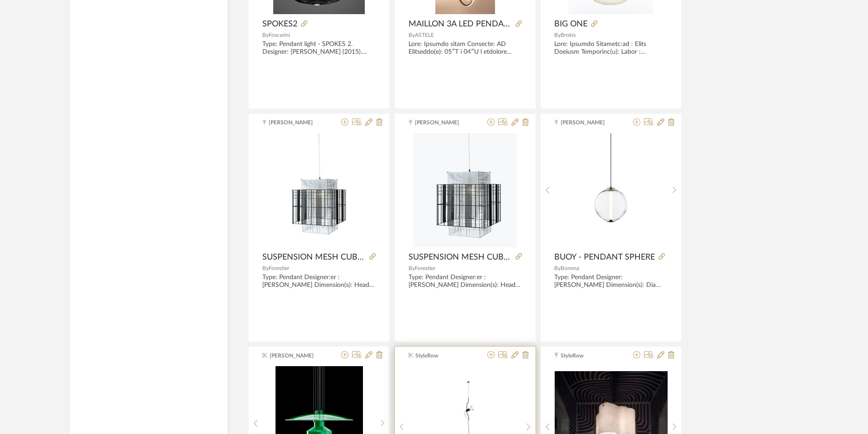
scroll to position [2664, 0]
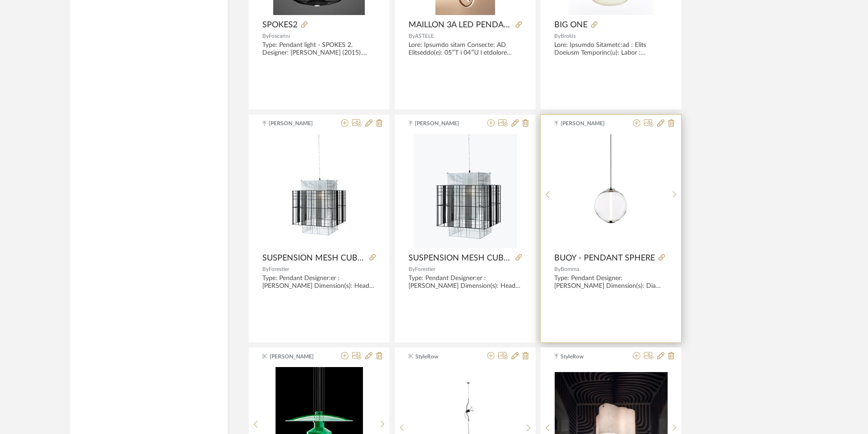
click at [0, 0] on img at bounding box center [0, 0] width 0 height 0
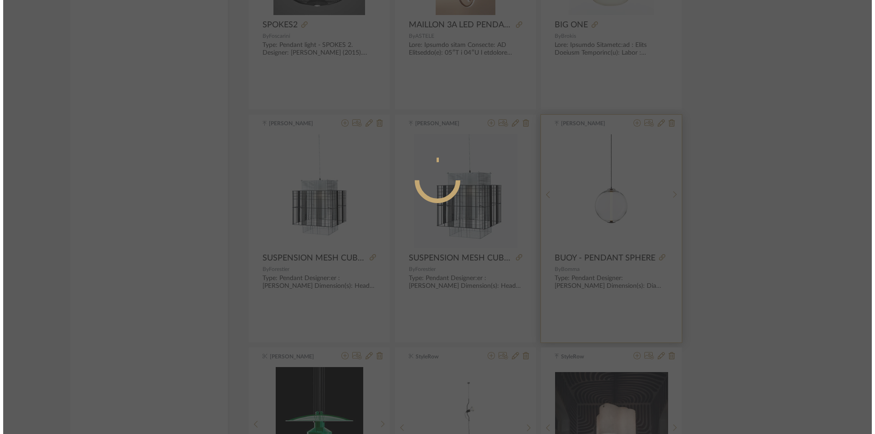
scroll to position [0, 0]
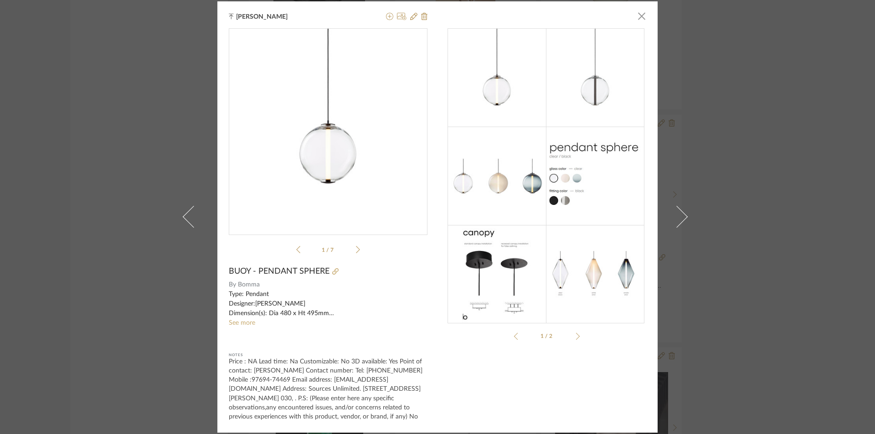
click at [357, 251] on div "buoy_abo...llection.pdf buoy_abo...llection.pdf 1 / 7" at bounding box center [328, 142] width 199 height 229
click at [356, 250] on icon at bounding box center [358, 250] width 4 height 8
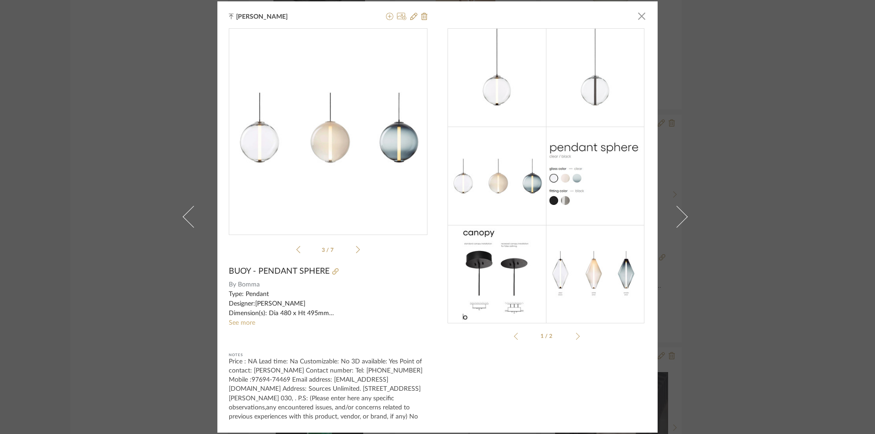
click at [356, 250] on icon at bounding box center [358, 250] width 4 height 8
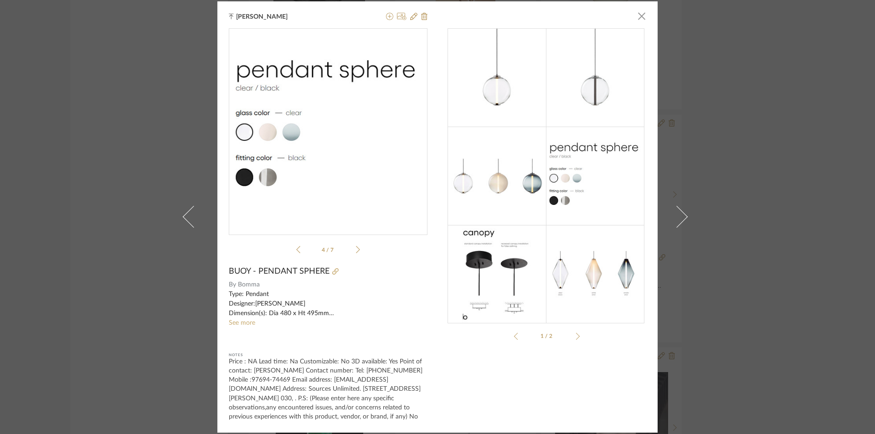
click at [356, 250] on icon at bounding box center [358, 250] width 4 height 8
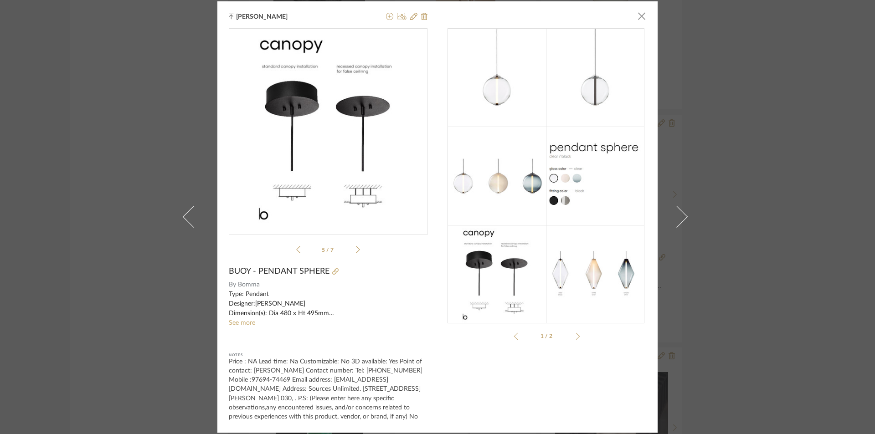
click at [297, 251] on icon at bounding box center [298, 250] width 4 height 8
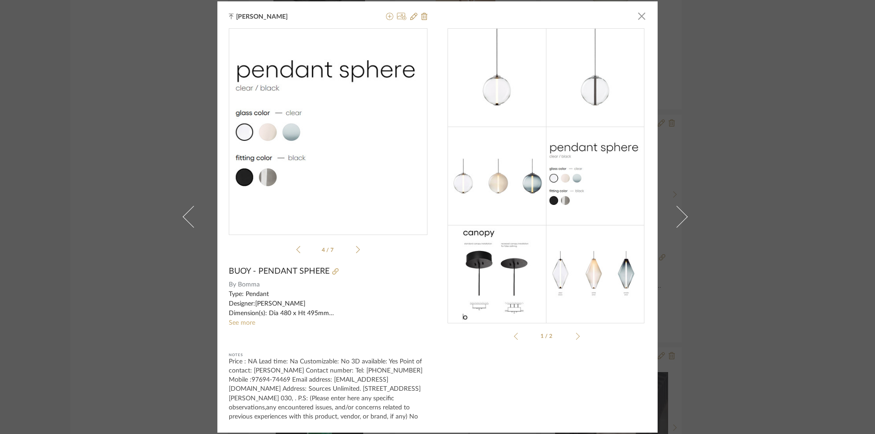
click at [297, 251] on icon at bounding box center [298, 250] width 4 height 8
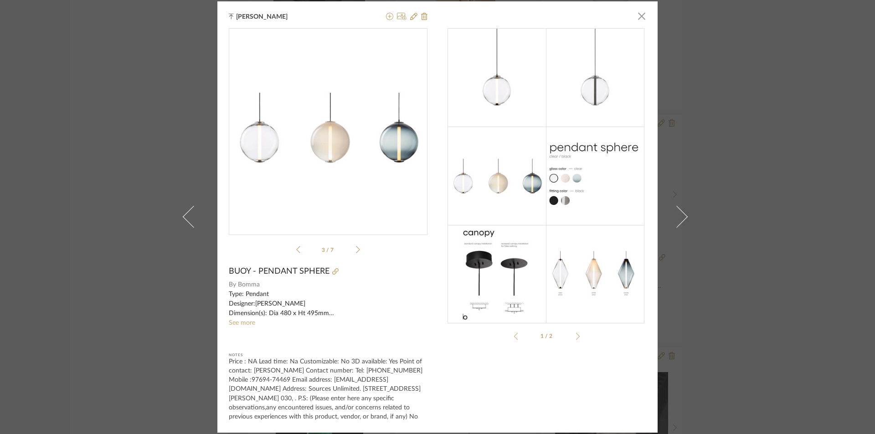
click at [297, 251] on icon at bounding box center [298, 250] width 4 height 8
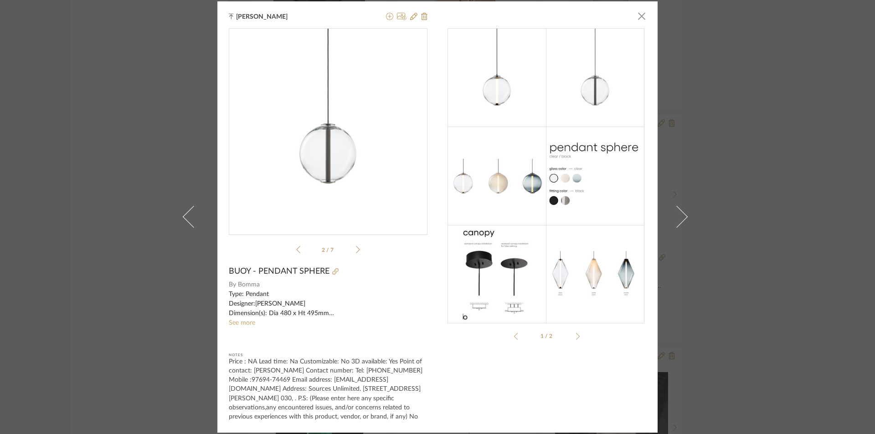
click at [297, 251] on icon at bounding box center [298, 250] width 4 height 8
click at [636, 18] on span "button" at bounding box center [641, 16] width 18 height 18
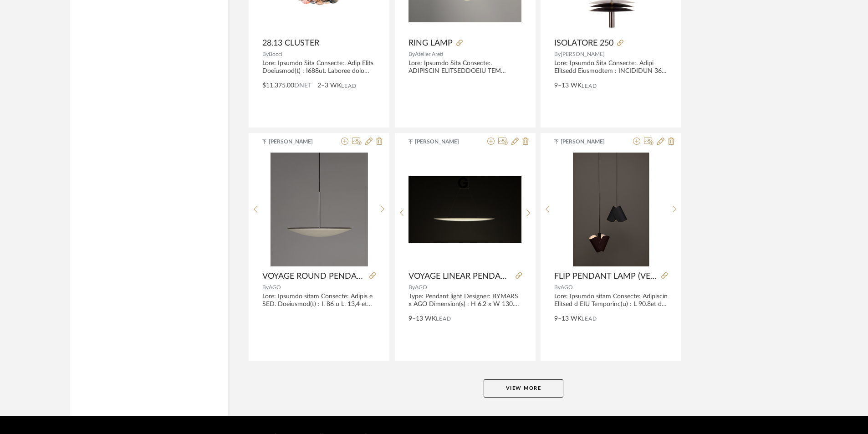
scroll to position [5466, 0]
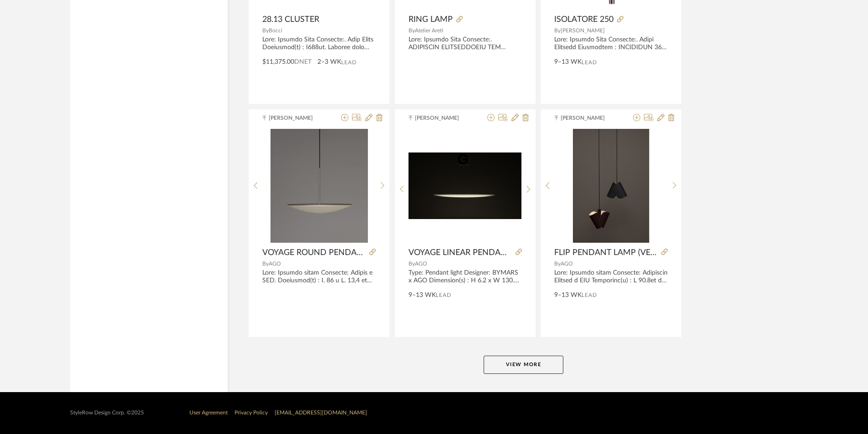
click at [527, 370] on button "View More" at bounding box center [524, 365] width 80 height 18
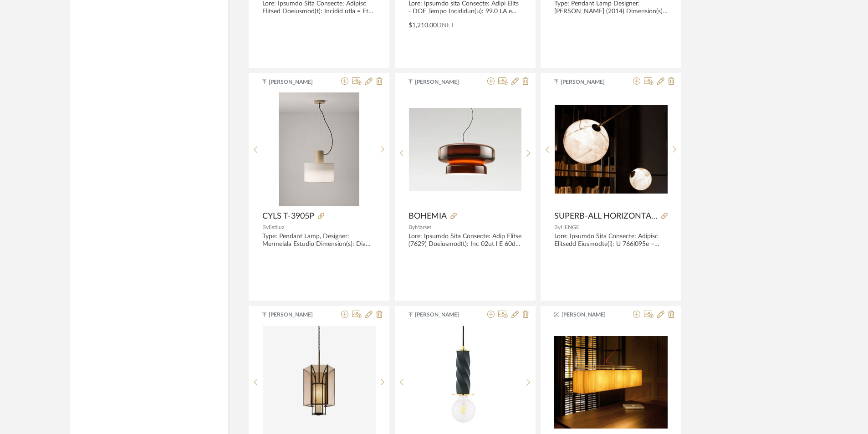
scroll to position [7653, 0]
